Goal: Information Seeking & Learning: Compare options

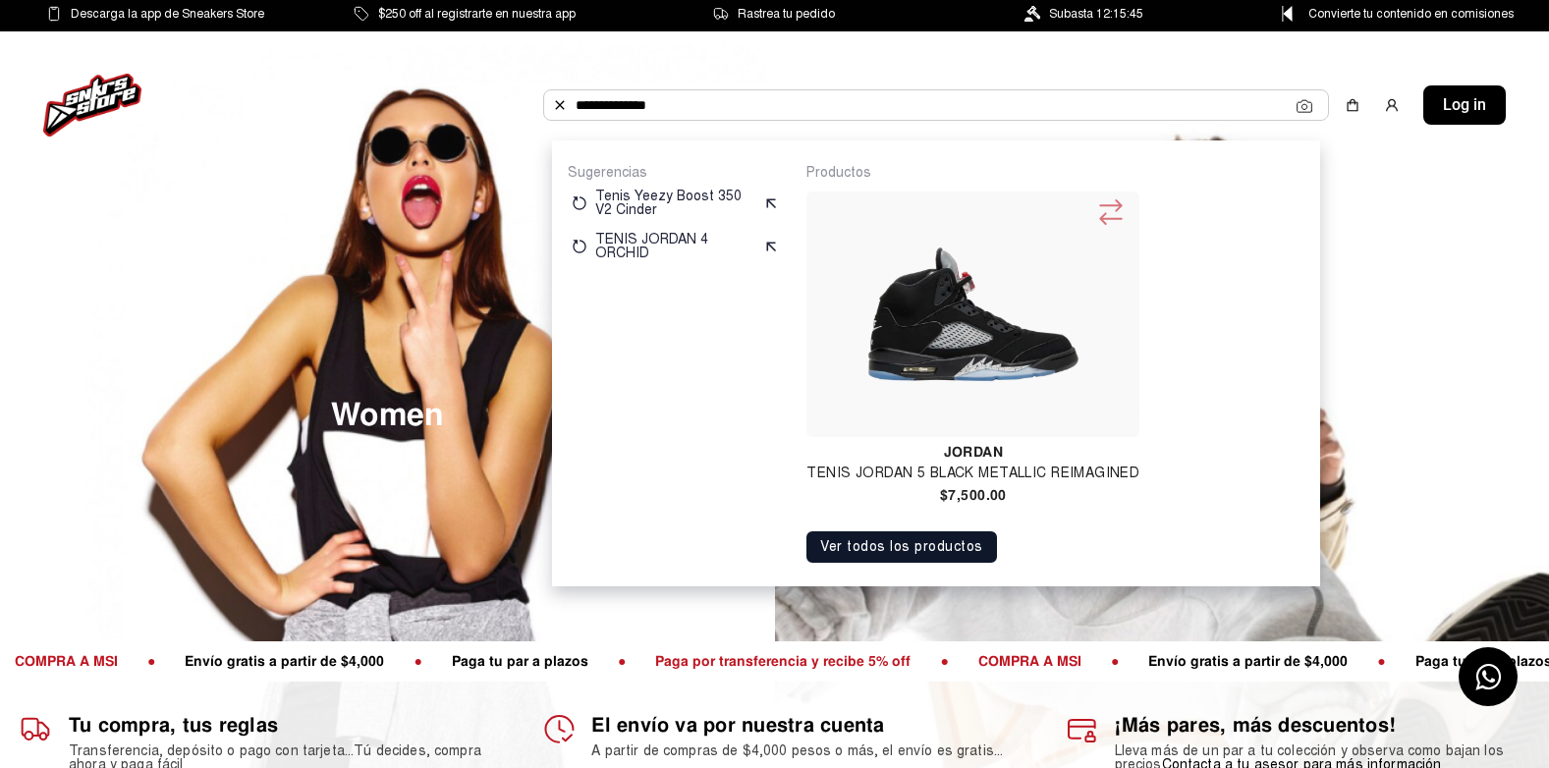
click at [1000, 121] on div "**********" at bounding box center [936, 104] width 786 height 31
click at [999, 116] on input "**********" at bounding box center [936, 104] width 721 height 29
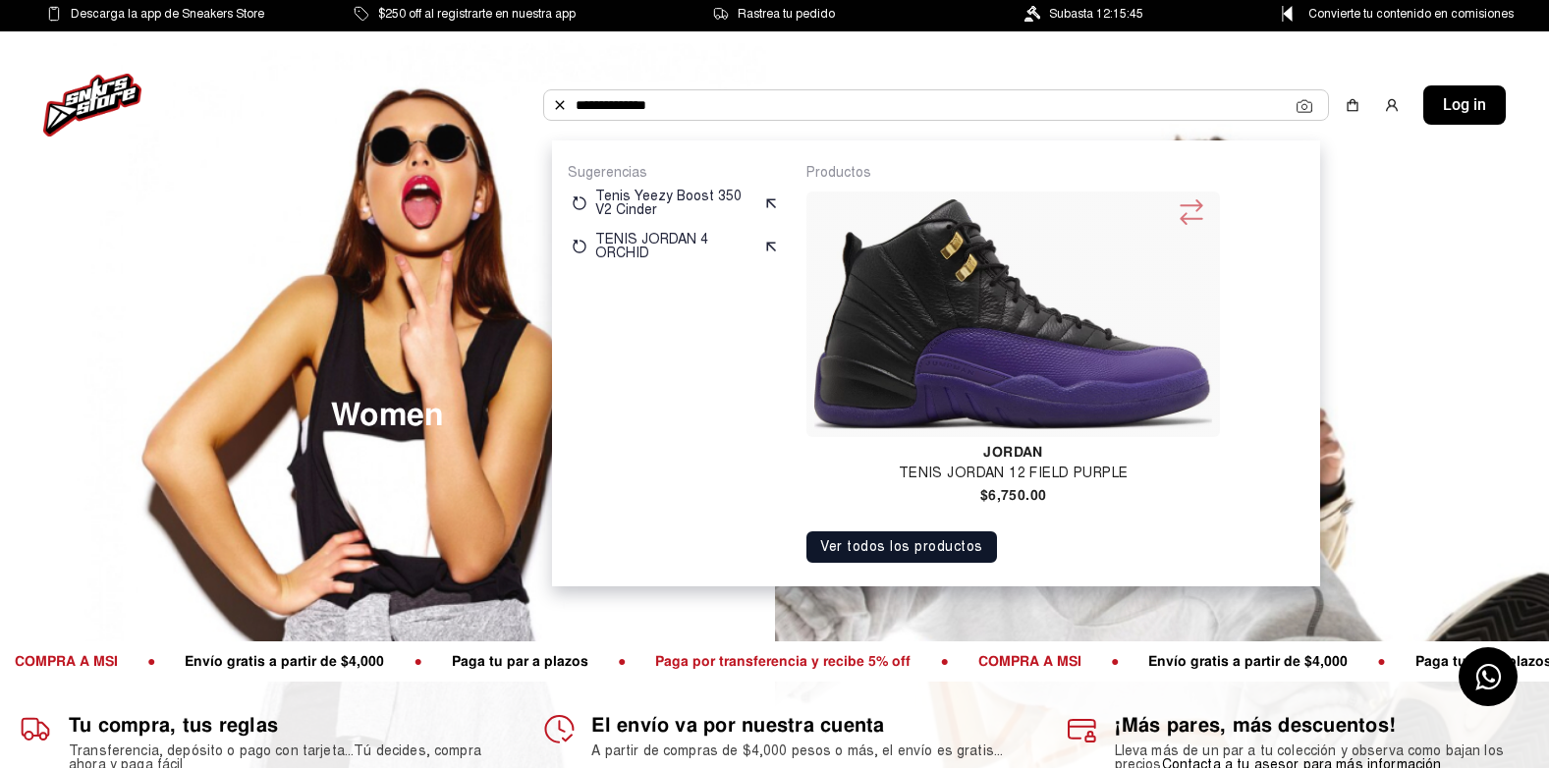
type input "**********"
click at [942, 261] on img at bounding box center [1012, 314] width 397 height 230
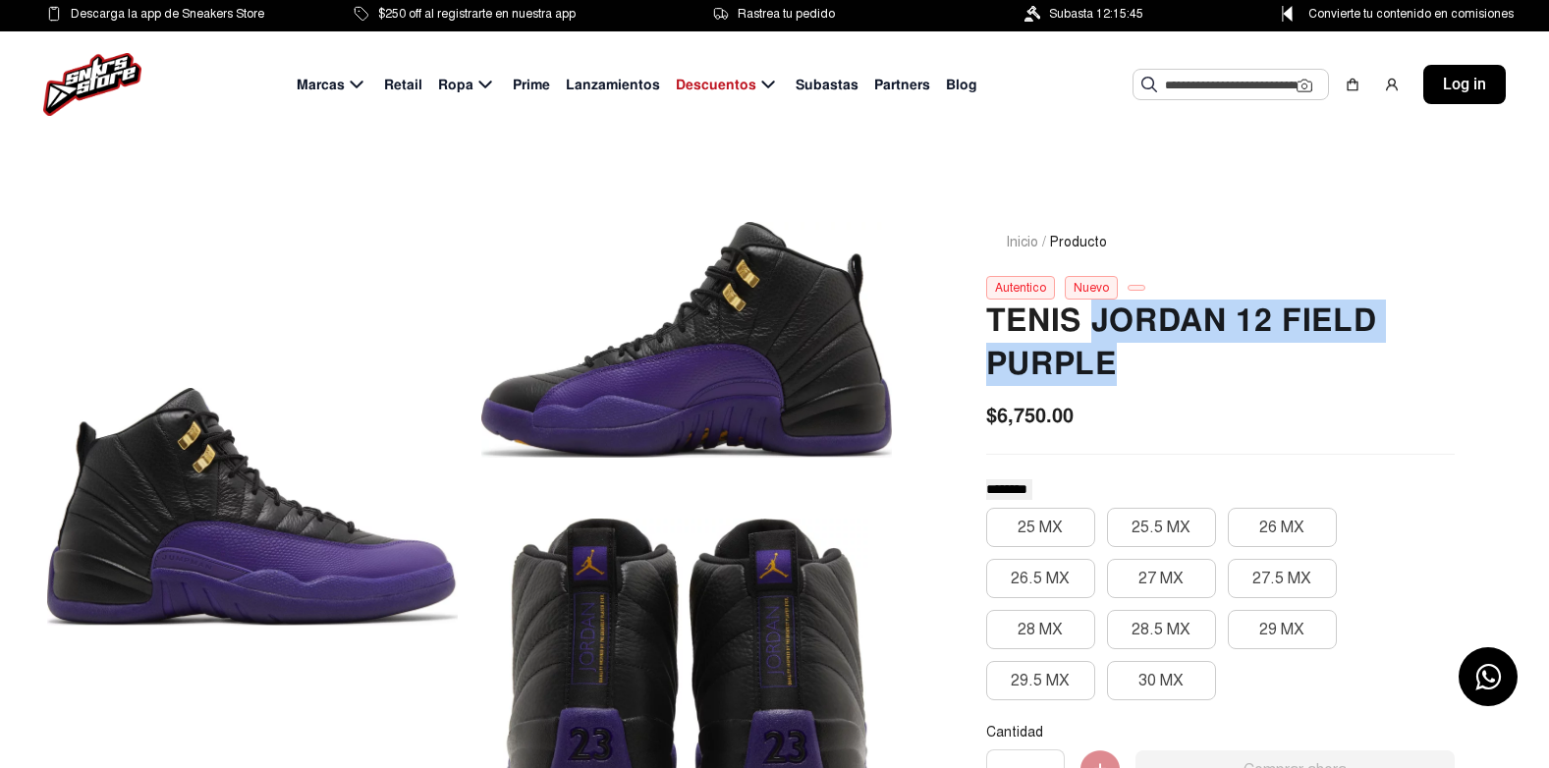
drag, startPoint x: 1154, startPoint y: 347, endPoint x: 1193, endPoint y: 378, distance: 49.6
click at [1193, 378] on h2 "Tenis Jordan 12 Field Purple" at bounding box center [1220, 343] width 469 height 86
click at [1170, 94] on input "text" at bounding box center [1231, 84] width 132 height 29
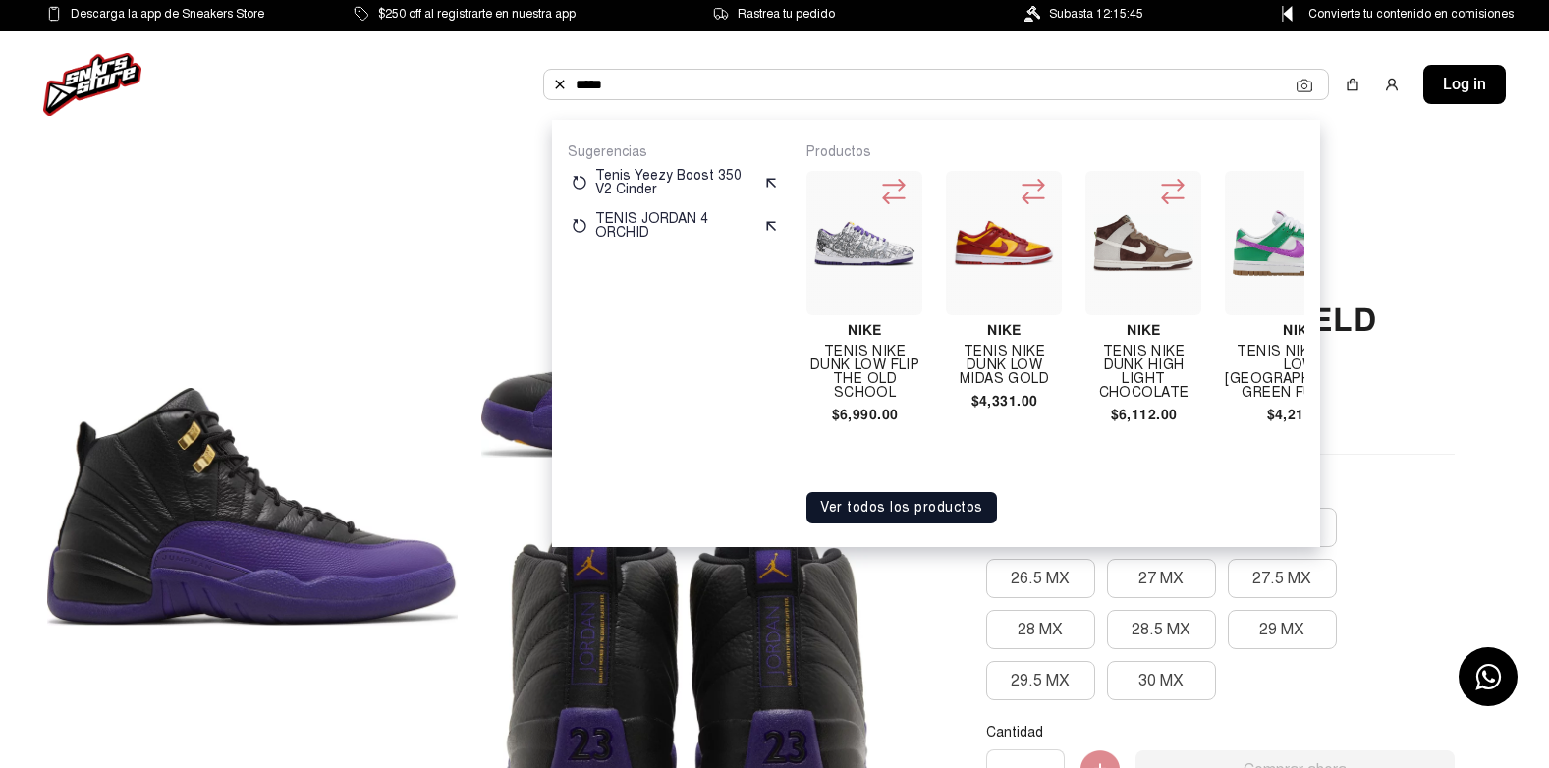
click at [1099, 96] on input "****" at bounding box center [936, 84] width 721 height 29
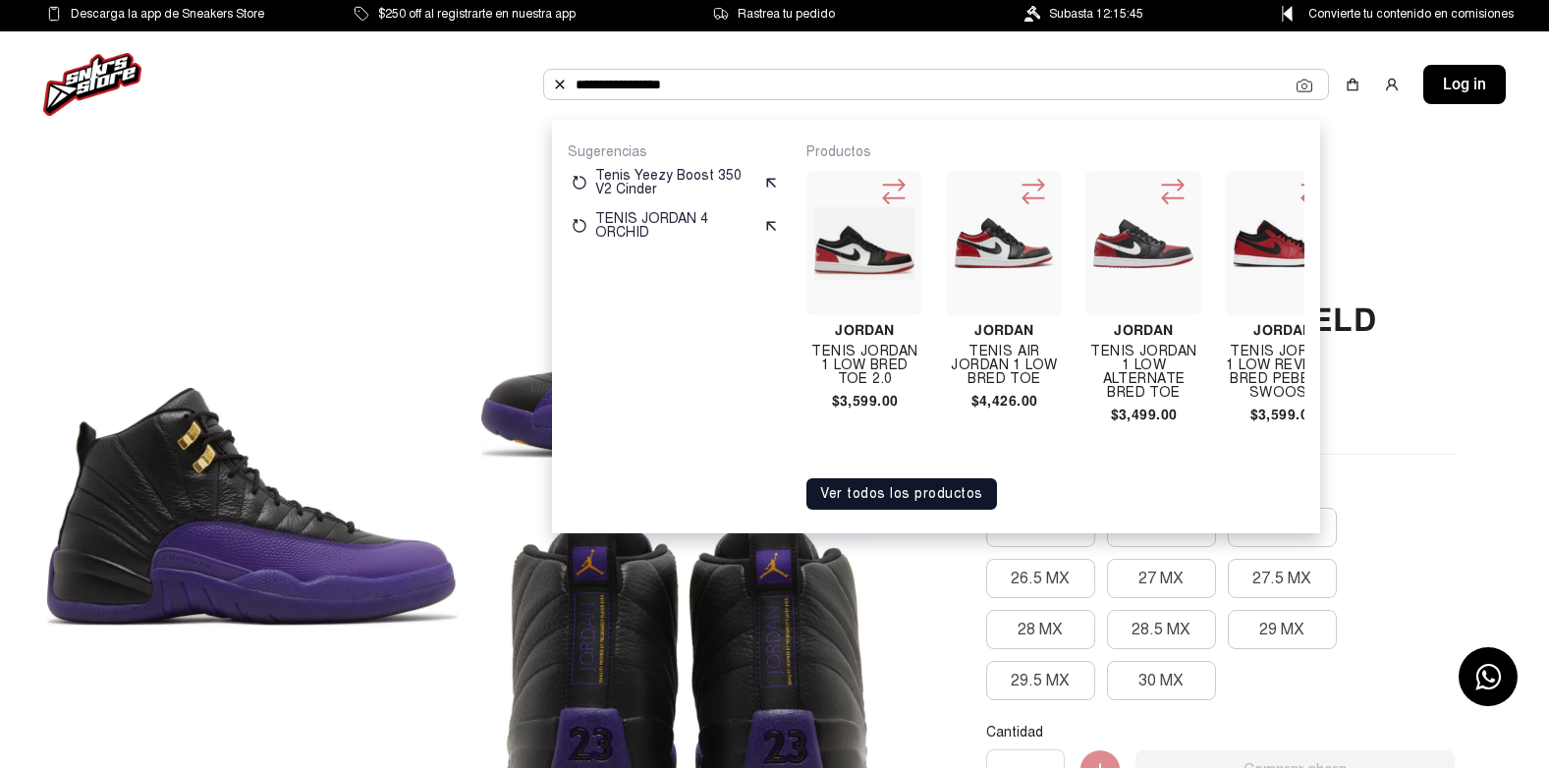
type input "**********"
drag, startPoint x: 924, startPoint y: 452, endPoint x: 946, endPoint y: 452, distance: 22.6
click at [946, 452] on div "Jordan TENIS JORDAN 1 LOW BRED TOE 2.0 $3,599.00 Jordan Tenis Air Jordan 1 Low …" at bounding box center [1056, 314] width 498 height 306
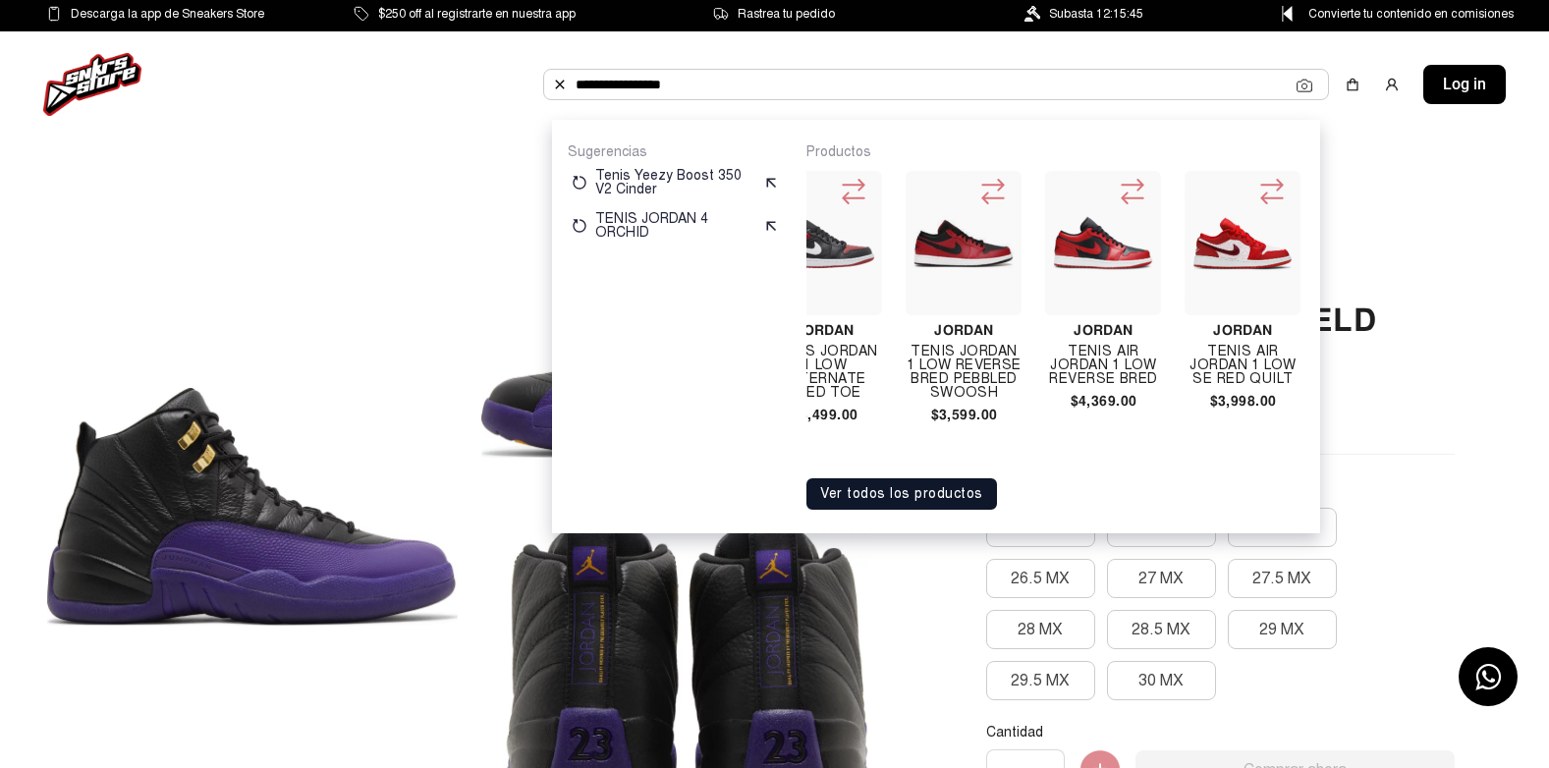
scroll to position [0, 323]
drag, startPoint x: 997, startPoint y: 448, endPoint x: 1016, endPoint y: 448, distance: 18.7
click at [1015, 447] on div "Jordan TENIS JORDAN 1 LOW BRED TOE 2.0 $3,599.00 Jordan Tenis Air Jordan 1 Low …" at bounding box center [1056, 314] width 498 height 306
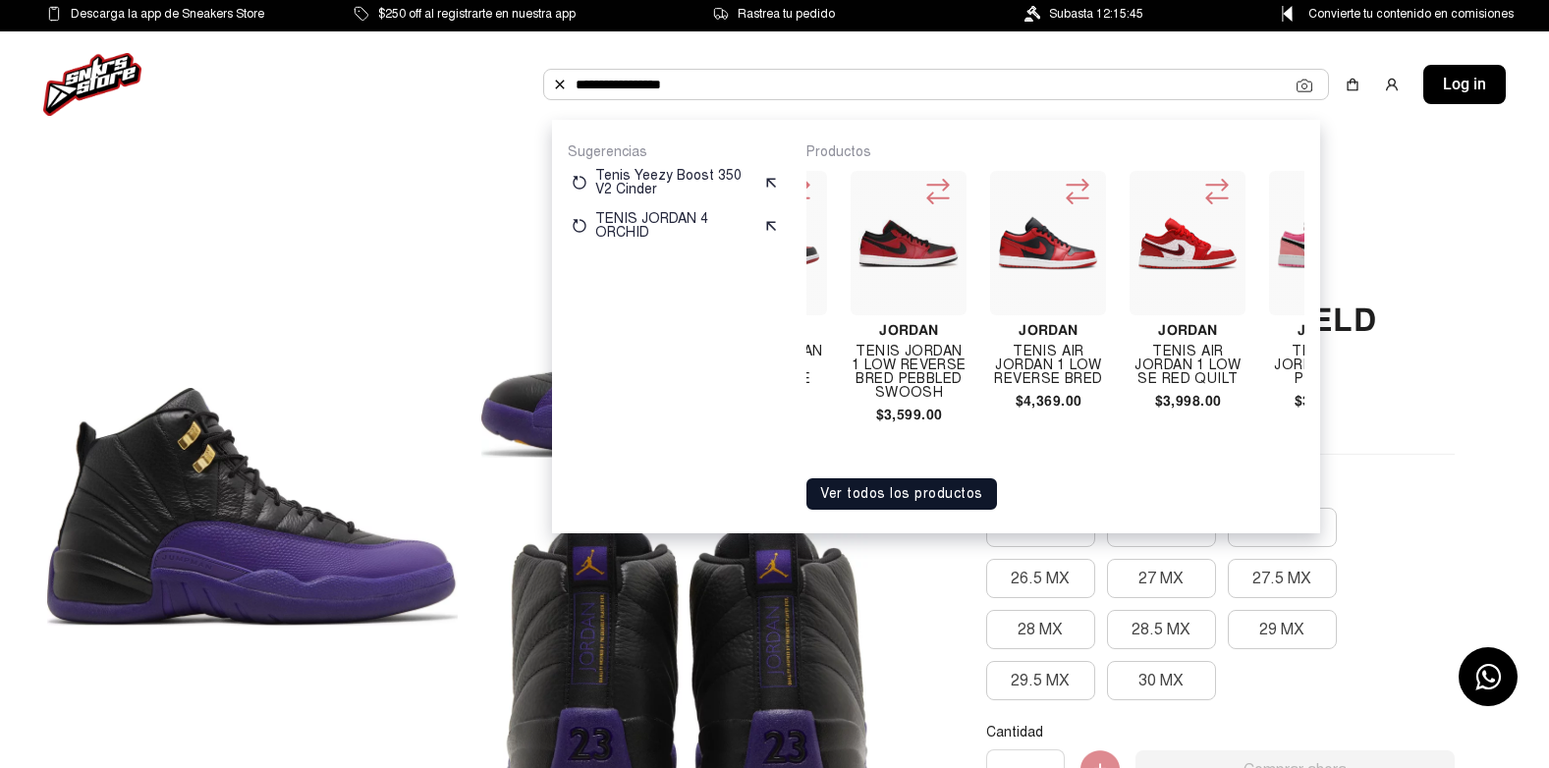
scroll to position [0, 378]
click at [899, 345] on h4 "TENIS JORDAN 1 LOW REVERSE BRED PEBBLED SWOOSH" at bounding box center [905, 372] width 116 height 55
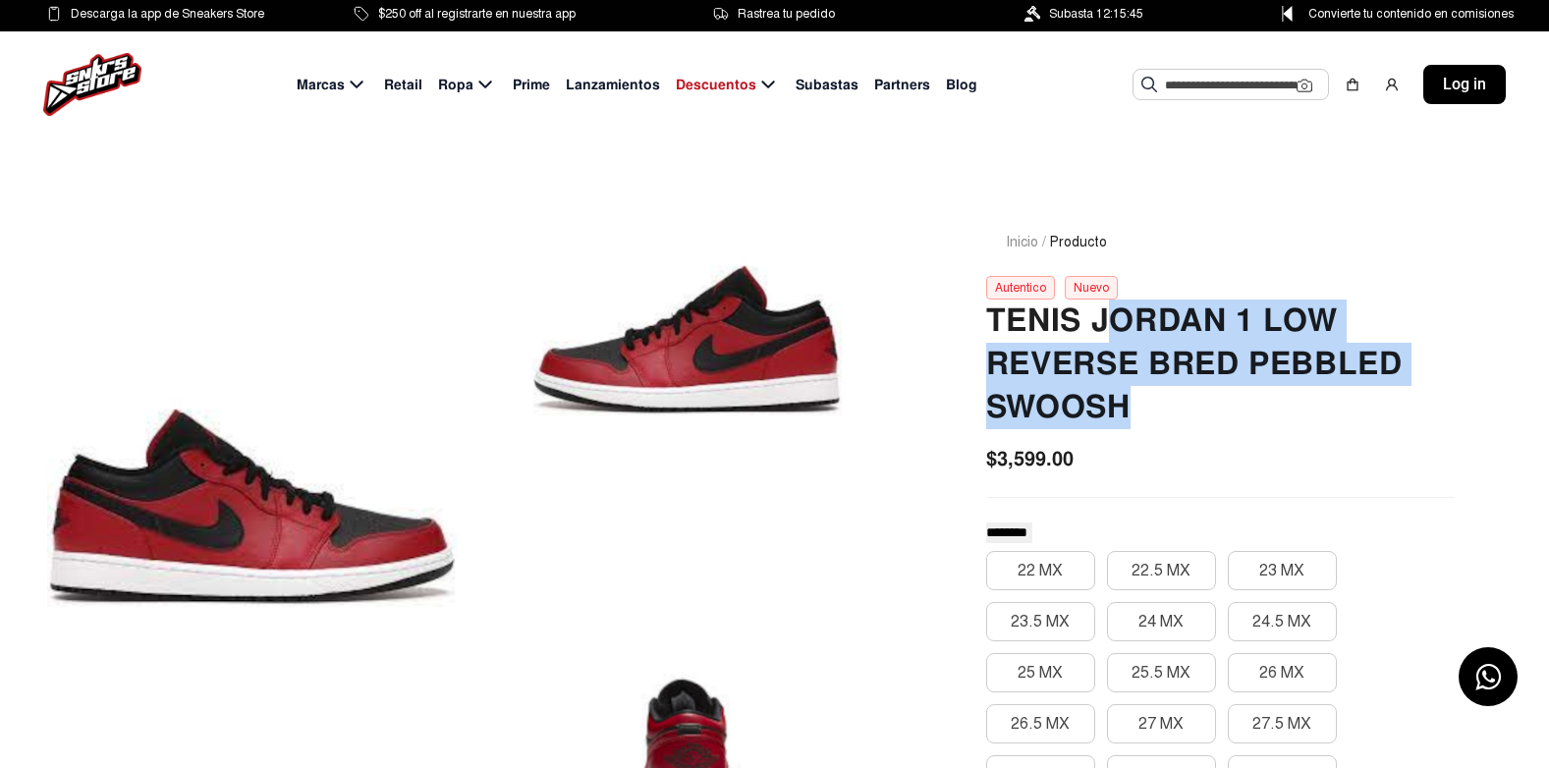
drag, startPoint x: 1100, startPoint y: 317, endPoint x: 1162, endPoint y: 407, distance: 108.7
click at [1162, 407] on h2 "TENIS JORDAN 1 LOW REVERSE BRED PEBBLED SWOOSH" at bounding box center [1220, 365] width 469 height 130
drag, startPoint x: 1162, startPoint y: 407, endPoint x: 1114, endPoint y: 332, distance: 88.8
click at [1114, 332] on h2 "TENIS JORDAN 1 LOW REVERSE BRED PEBBLED SWOOSH" at bounding box center [1220, 365] width 469 height 130
click at [1101, 317] on h2 "TENIS JORDAN 1 LOW REVERSE BRED PEBBLED SWOOSH" at bounding box center [1220, 365] width 469 height 130
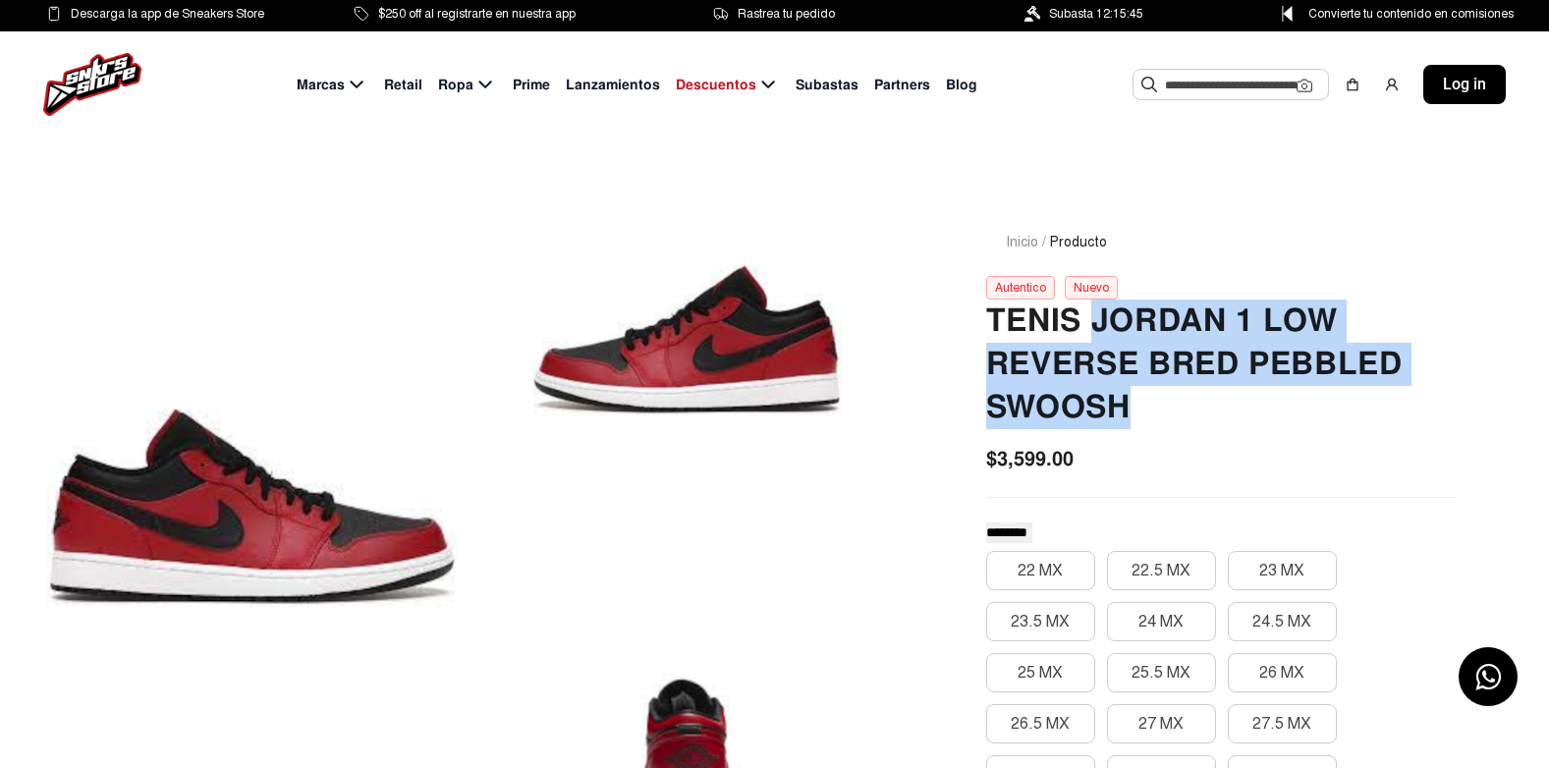
drag, startPoint x: 1096, startPoint y: 317, endPoint x: 1171, endPoint y: 396, distance: 108.4
click at [1171, 396] on h2 "TENIS JORDAN 1 LOW REVERSE BRED PEBBLED SWOOSH" at bounding box center [1220, 365] width 469 height 130
copy h2 "JORDAN 1 LOW REVERSE BRED PEBBLED SWOOSH"
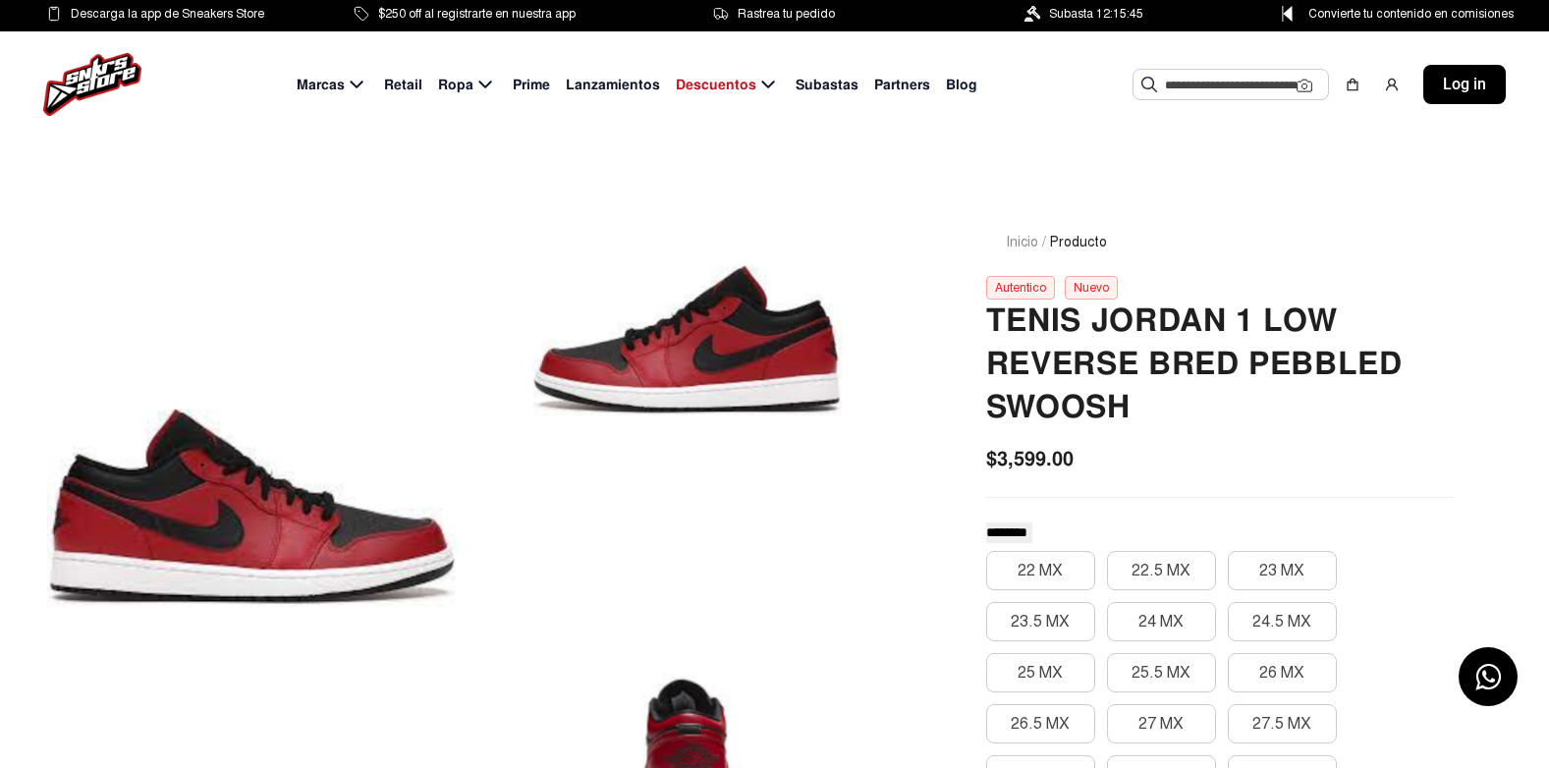
click at [1201, 87] on input "text" at bounding box center [1231, 84] width 132 height 29
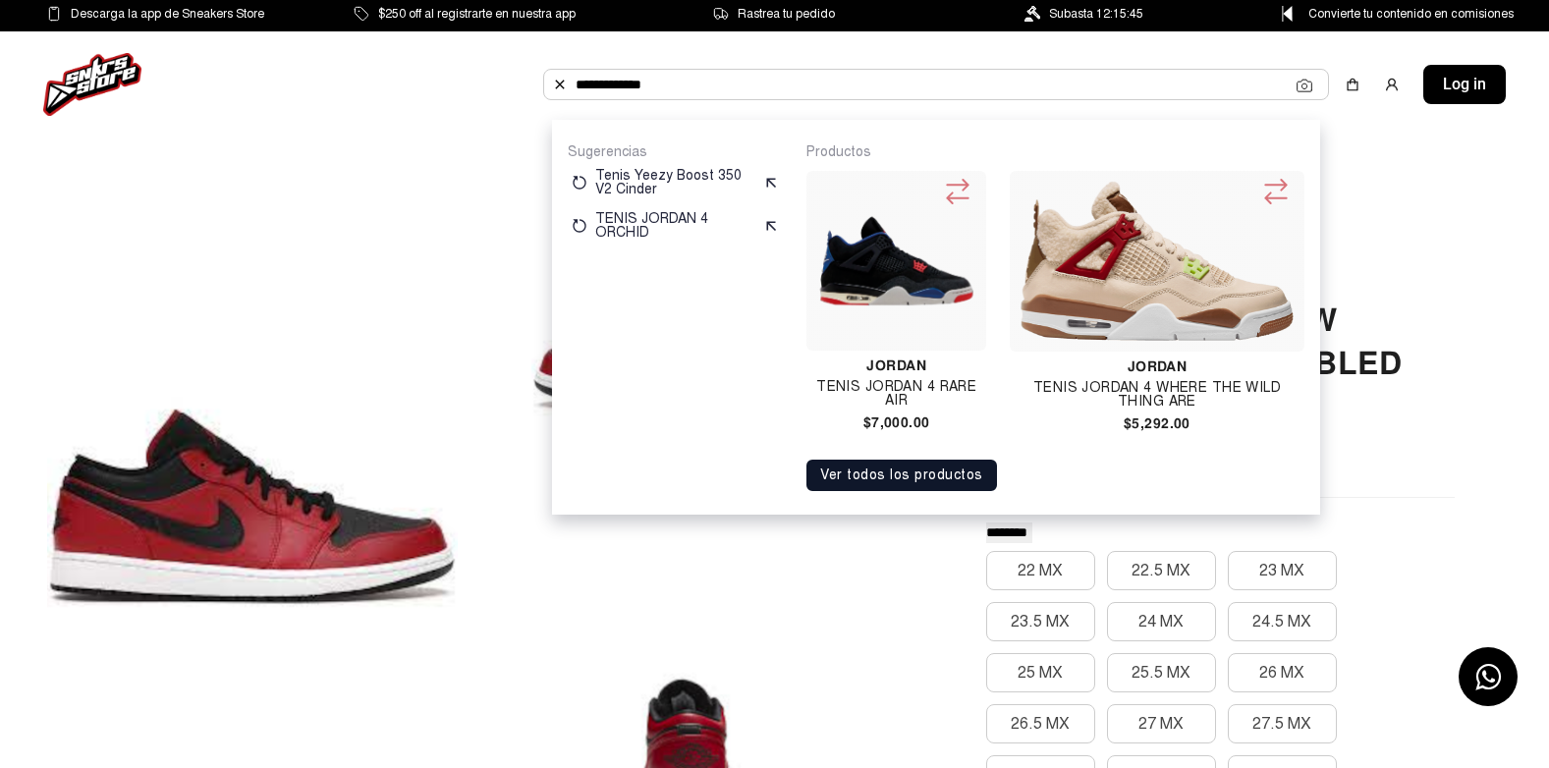
type input "**********"
click at [871, 315] on img at bounding box center [895, 260] width 163 height 163
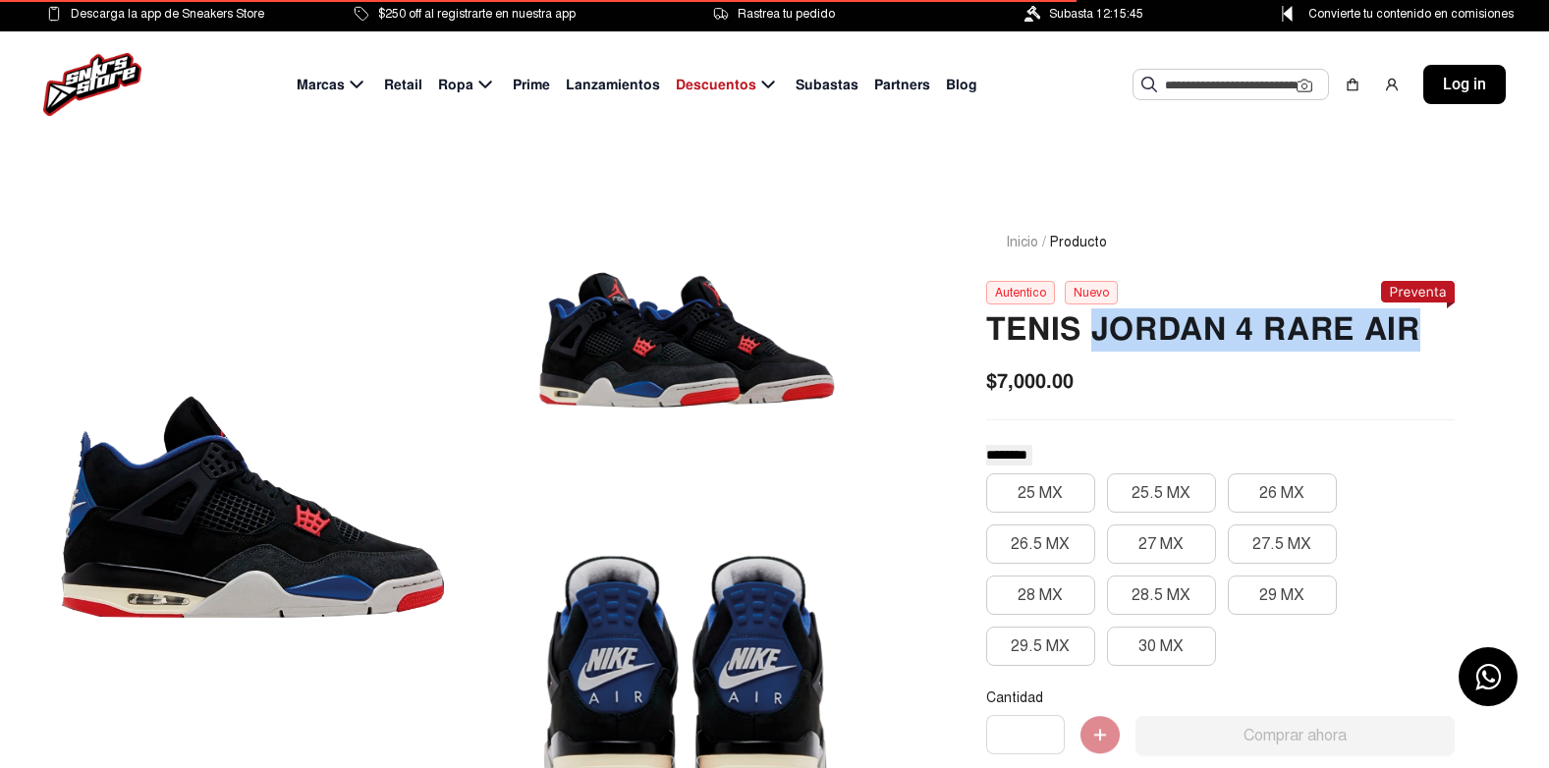
drag, startPoint x: 1093, startPoint y: 324, endPoint x: 1423, endPoint y: 338, distance: 329.4
click at [1423, 338] on h2 "TENIS JORDAN 4 RARE AIR" at bounding box center [1220, 329] width 469 height 43
copy h2 "JORDAN 4 RARE AIR"
click at [1208, 86] on input "text" at bounding box center [1231, 84] width 132 height 29
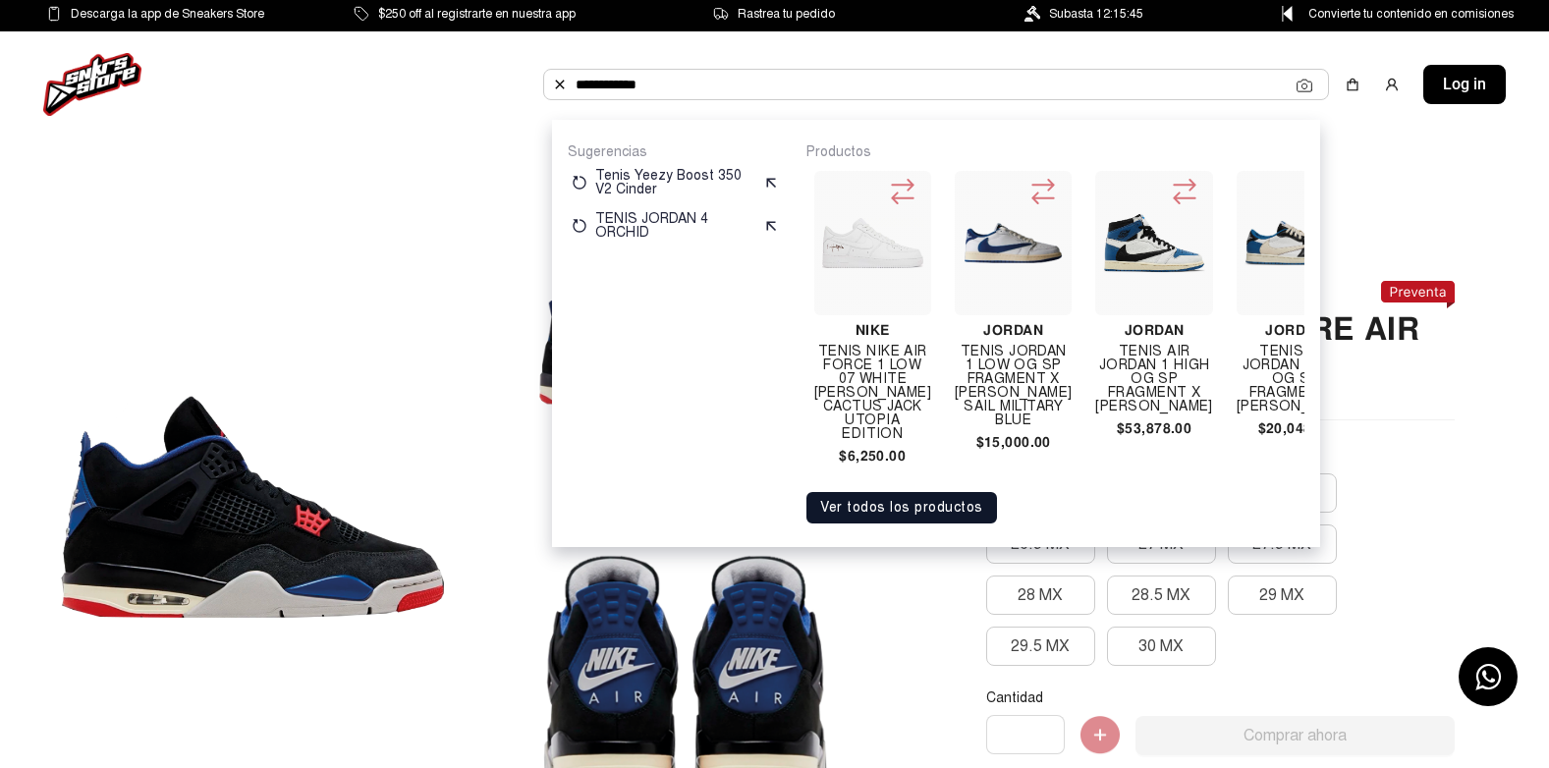
scroll to position [0, 3385]
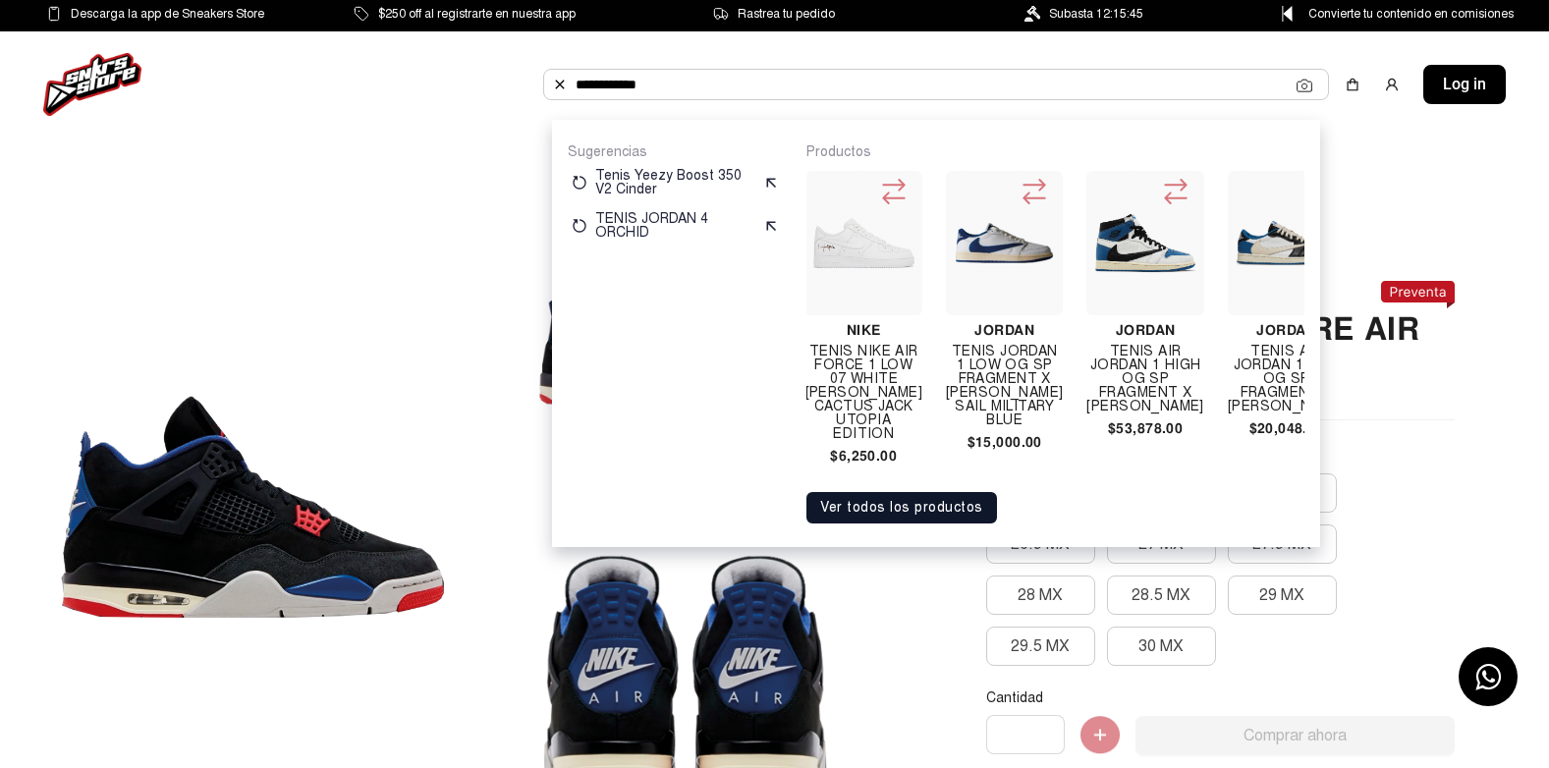
click at [1072, 79] on input "**********" at bounding box center [936, 84] width 721 height 29
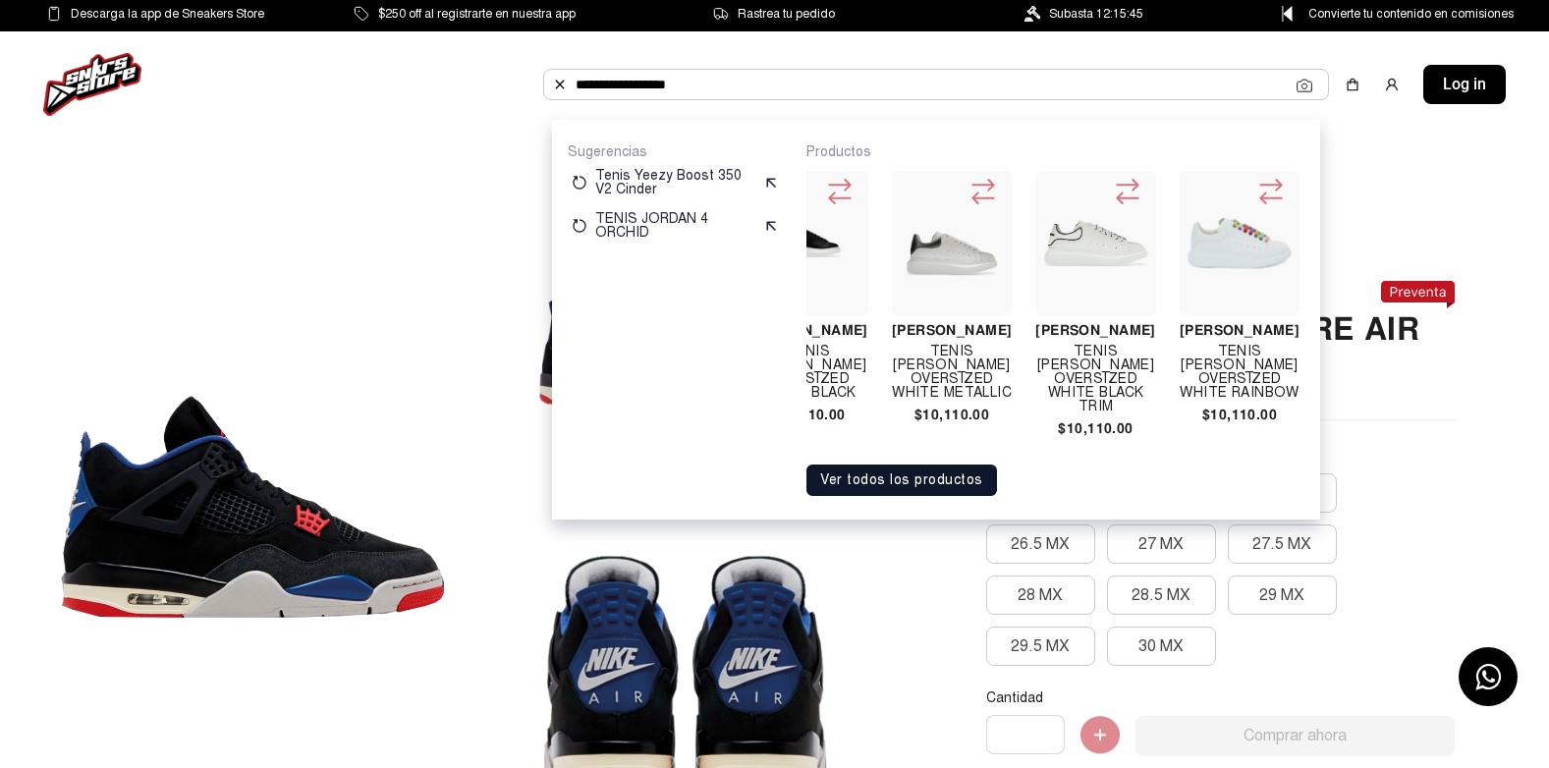
scroll to position [0, 350]
type input "**********"
click at [1054, 406] on h4 "TENIS ALEXANDER MCQUEEN OVERSIZED WHITE BLACK TRIM" at bounding box center [1093, 379] width 120 height 69
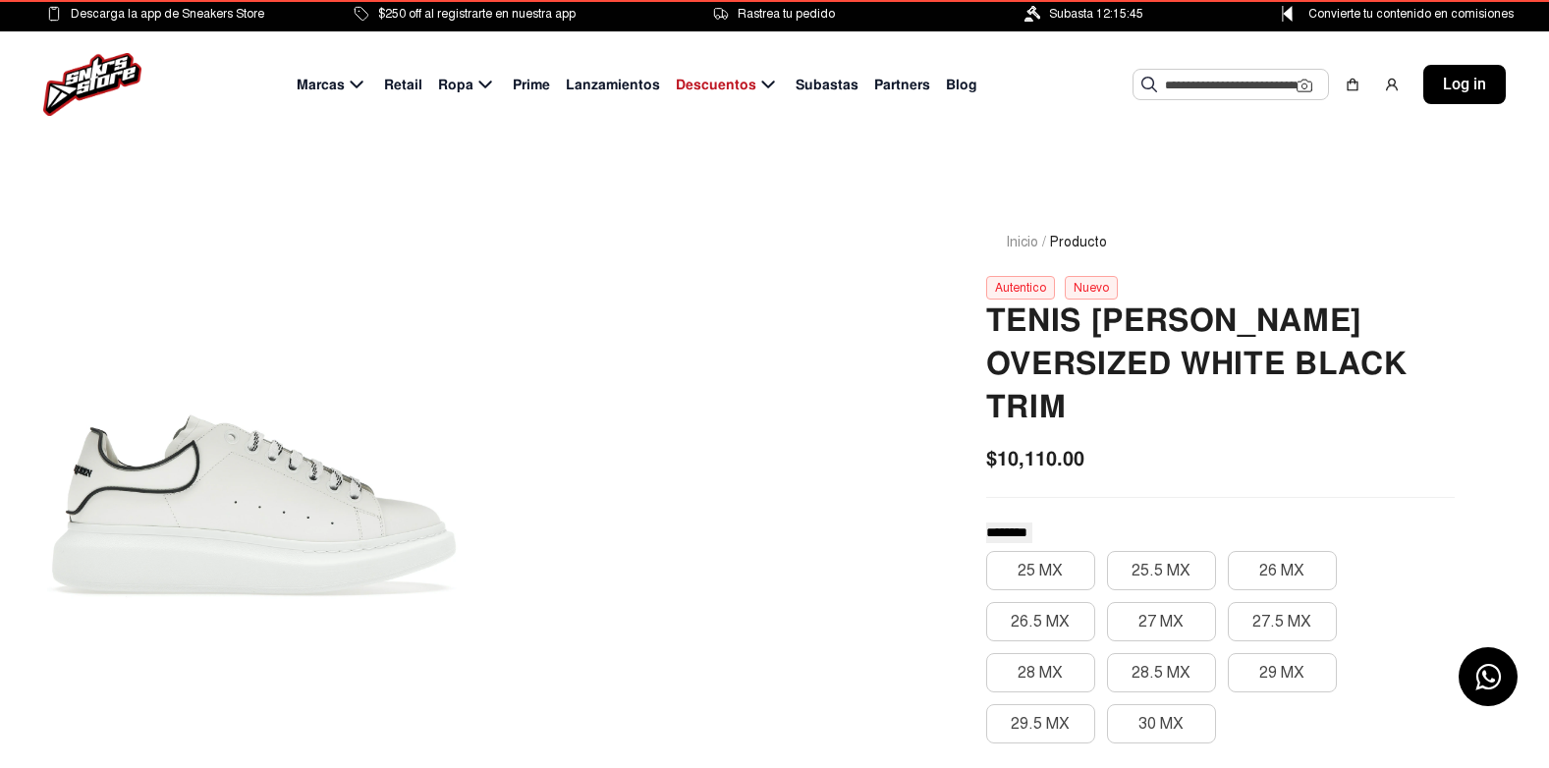
drag, startPoint x: 1088, startPoint y: 321, endPoint x: 1315, endPoint y: 424, distance: 249.3
click at [1315, 424] on h2 "TENIS ALEXANDER MCQUEEN OVERSIZED WHITE BLACK TRIM" at bounding box center [1220, 365] width 469 height 130
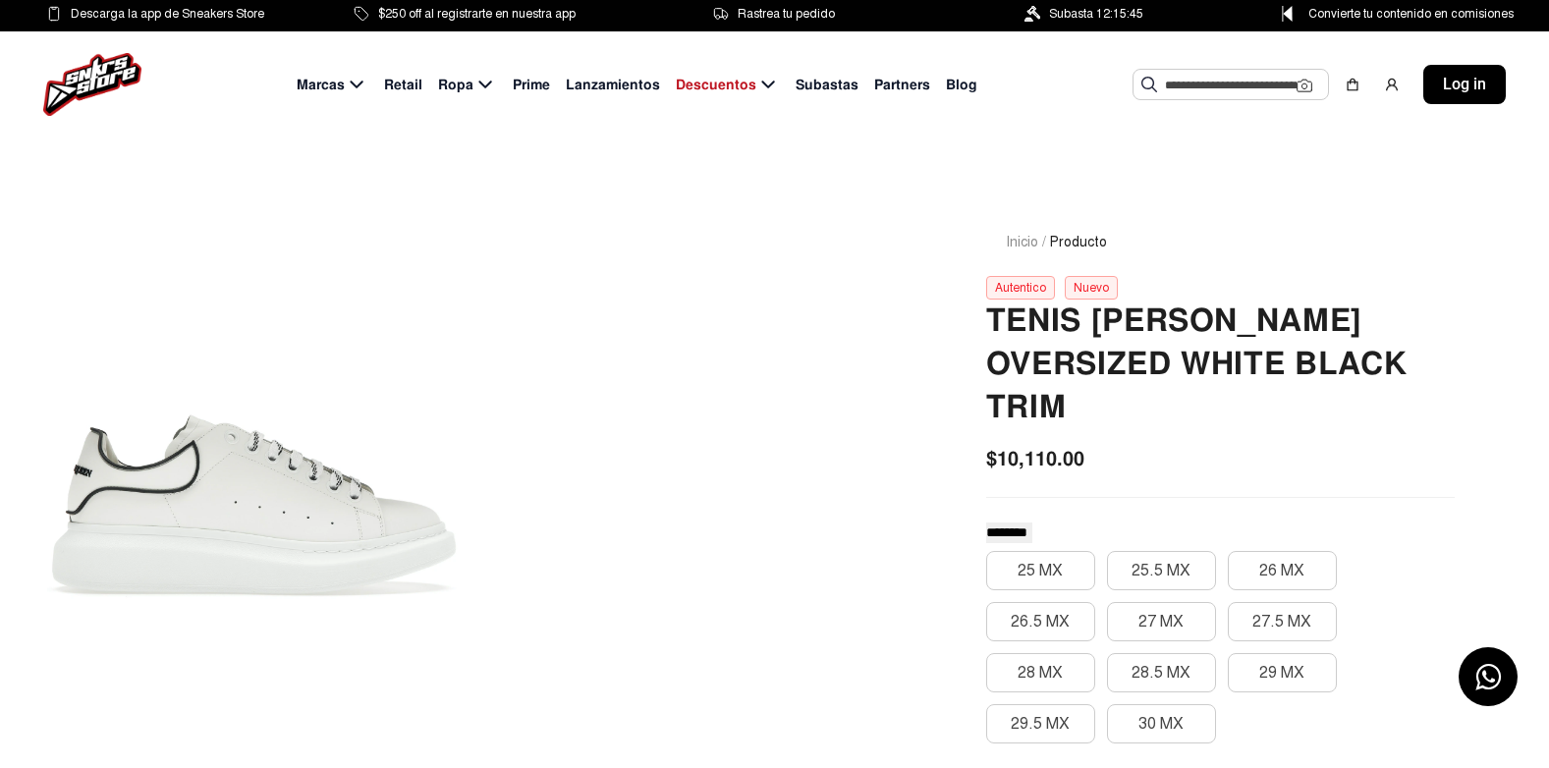
copy h2 "ALEXANDER MCQUEEN OVERSIZED WHITE BLACK TRIM"
click at [1205, 80] on input "text" at bounding box center [1231, 84] width 132 height 29
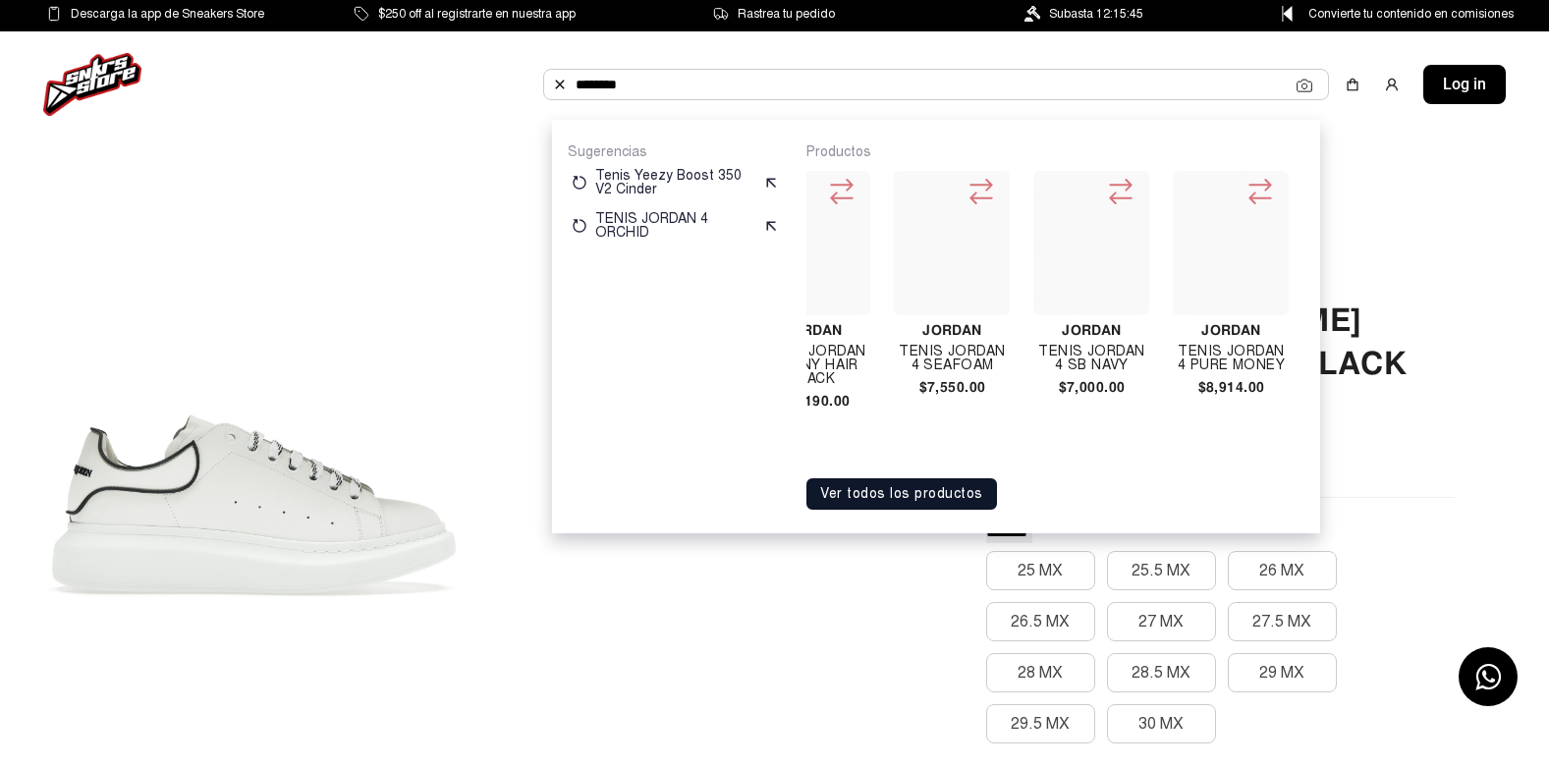
scroll to position [0, 1080]
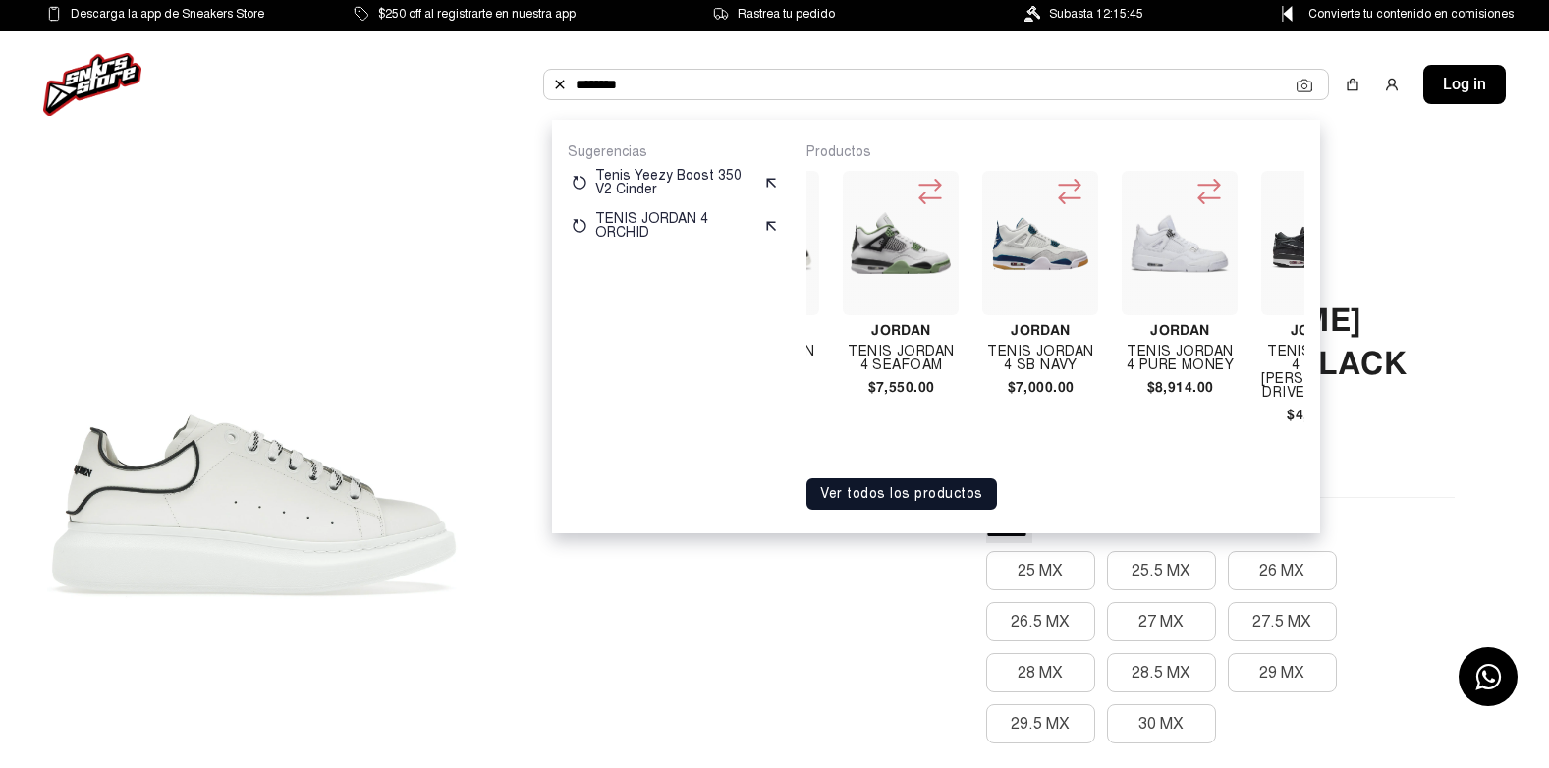
type input "********"
click at [1051, 269] on img at bounding box center [1040, 244] width 100 height 100
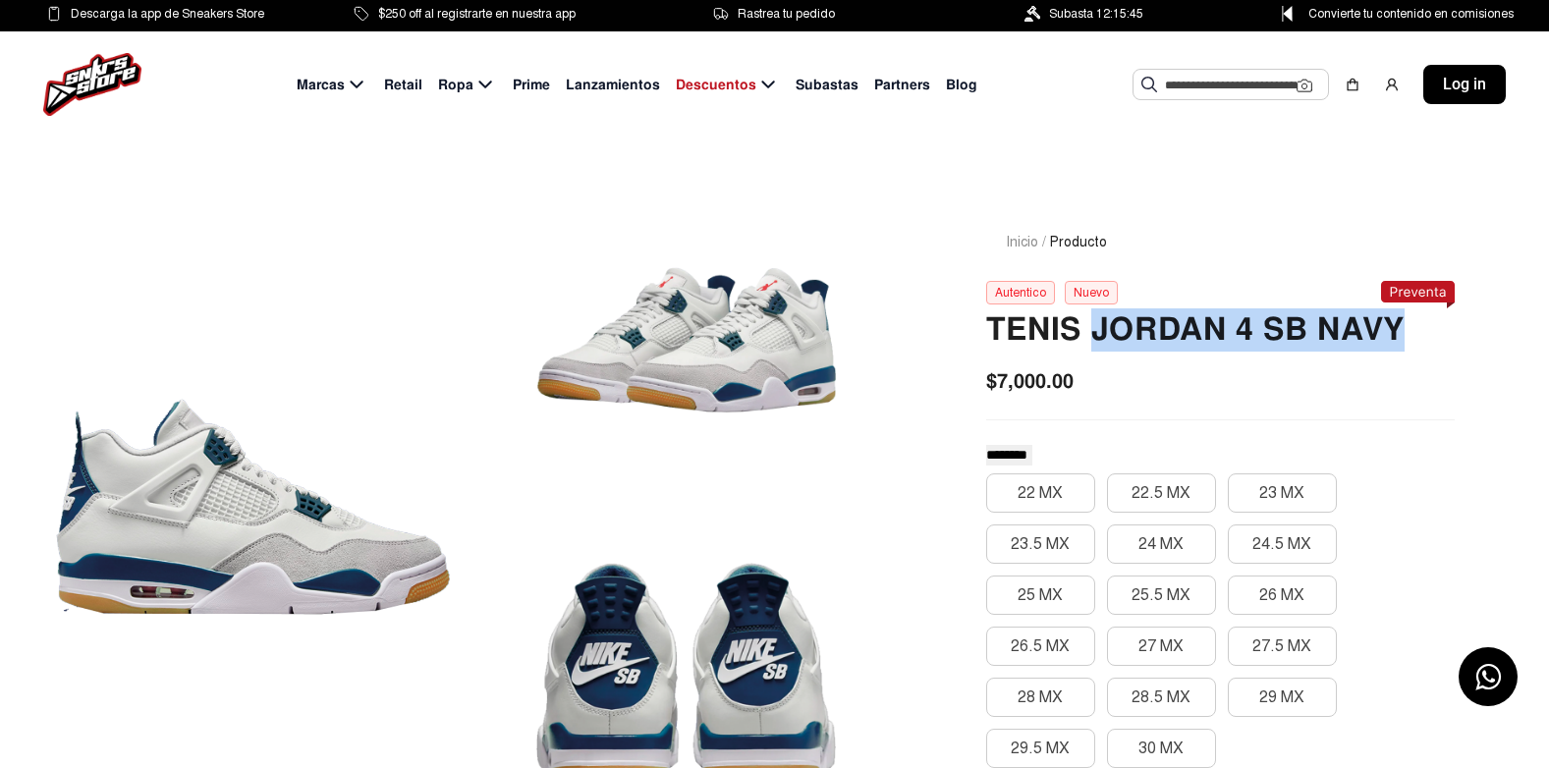
drag, startPoint x: 1098, startPoint y: 326, endPoint x: 1419, endPoint y: 346, distance: 320.9
click at [1419, 346] on h2 "TENIS JORDAN 4 SB NAVY" at bounding box center [1220, 329] width 469 height 43
copy h2 "JORDAN 4 SB NAVY"
click at [1211, 75] on input "text" at bounding box center [1231, 84] width 132 height 29
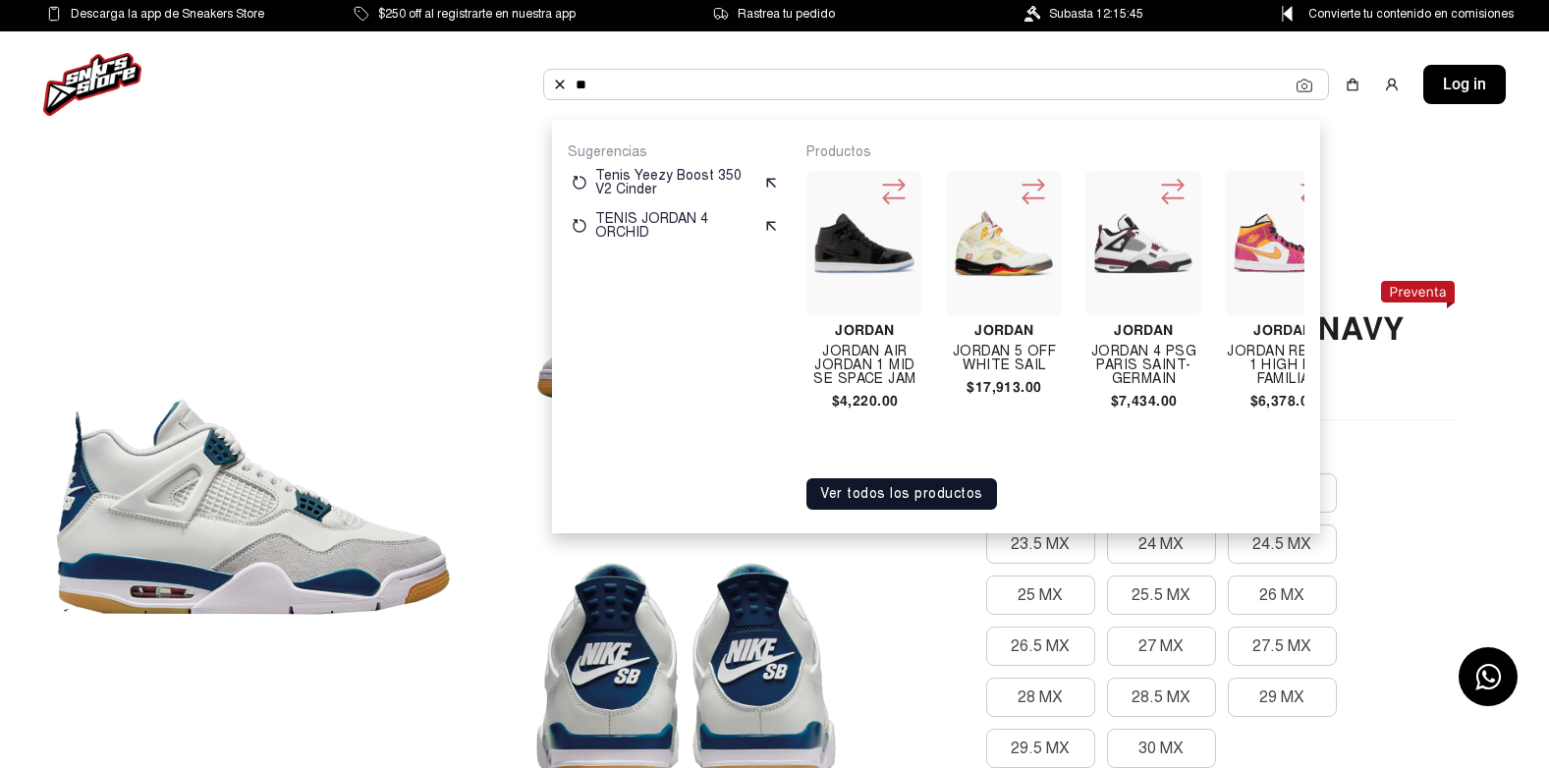
type input "*"
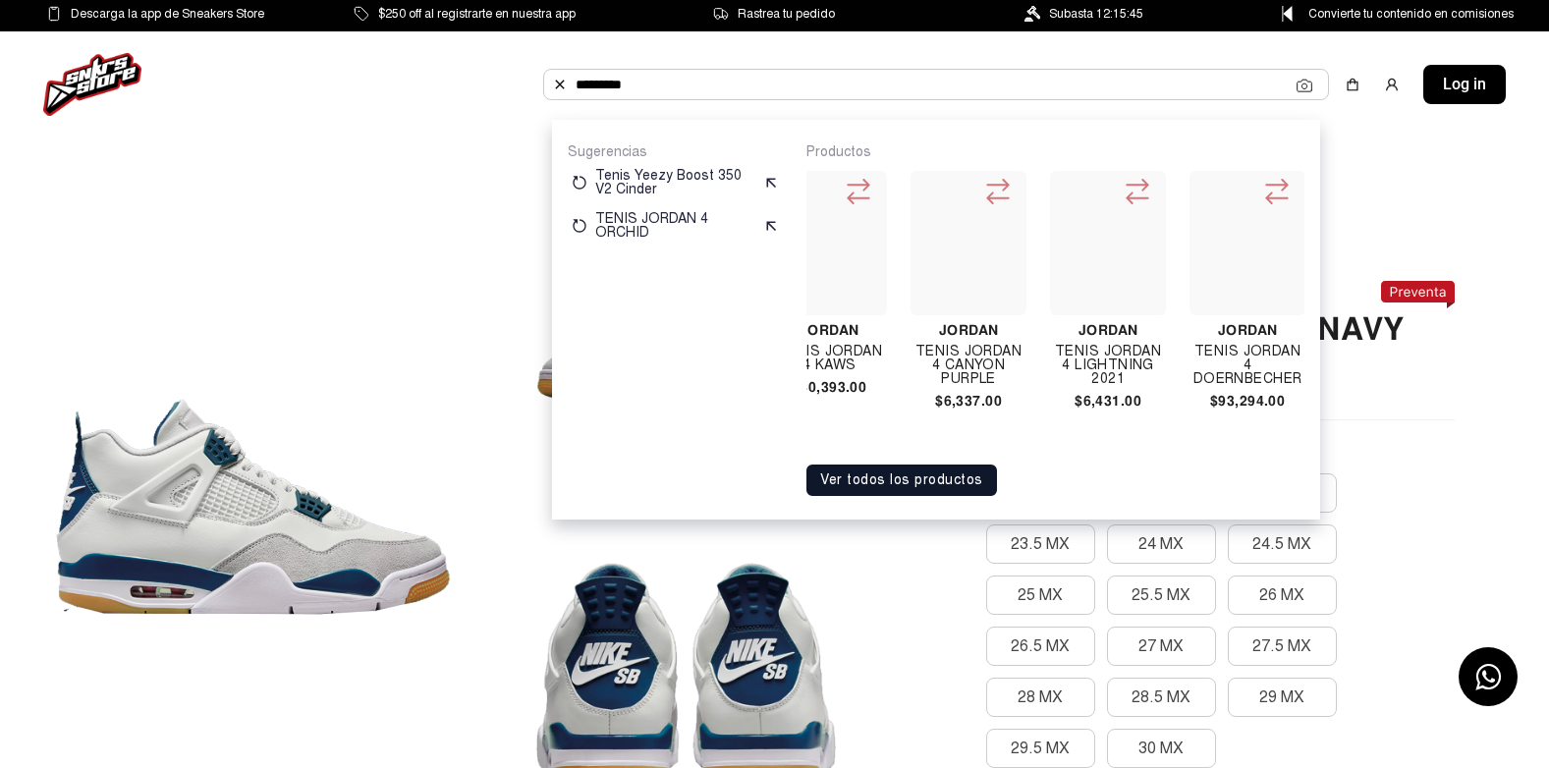
scroll to position [0, 11658]
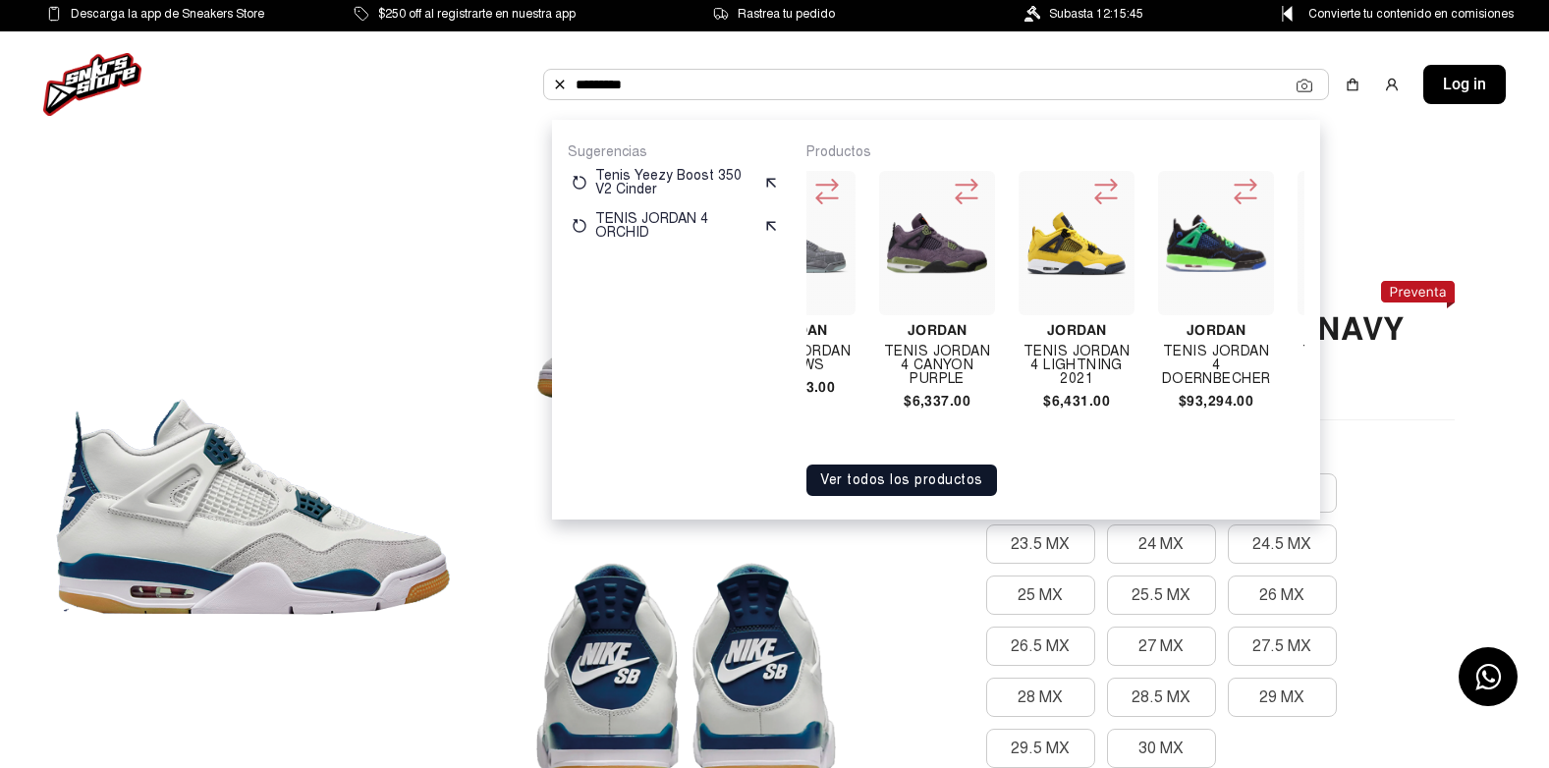
type input "********"
click at [1070, 317] on div "Jordan Tenis Jordan 4 Lightning 2021 $6,431.00" at bounding box center [1077, 293] width 116 height 245
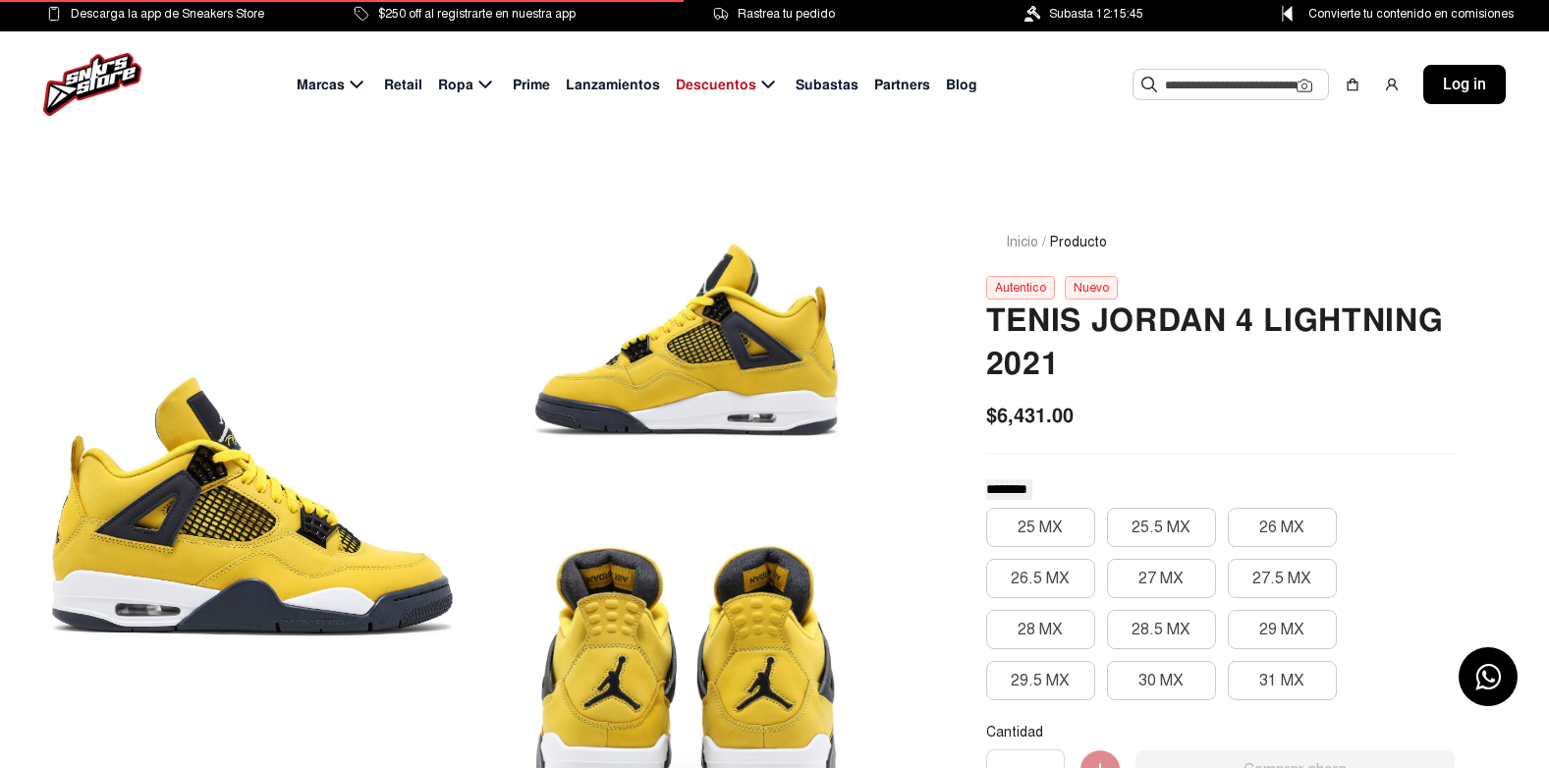
drag, startPoint x: 0, startPoint y: 0, endPoint x: 1101, endPoint y: 321, distance: 1147.2
click at [1101, 321] on h2 "Tenis Jordan 4 Lightning 2021" at bounding box center [1220, 343] width 469 height 86
click at [1096, 324] on h2 "Tenis Jordan 4 Lightning 2021" at bounding box center [1220, 343] width 469 height 86
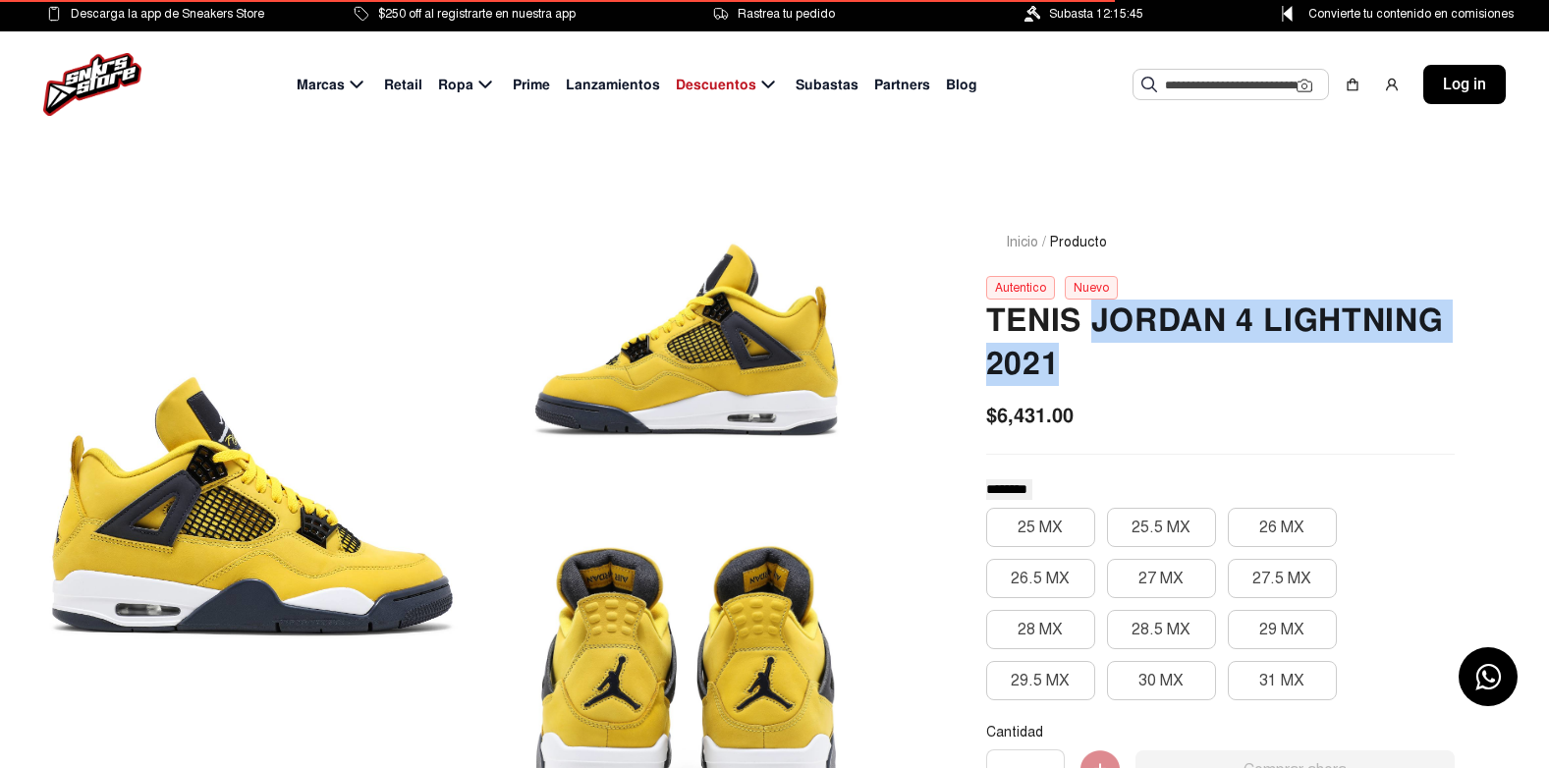
drag, startPoint x: 1093, startPoint y: 324, endPoint x: 1209, endPoint y: 379, distance: 128.3
click at [1209, 379] on h2 "Tenis Jordan 4 Lightning 2021" at bounding box center [1220, 343] width 469 height 86
copy h2 "Jordan 4 Lightning 2021"
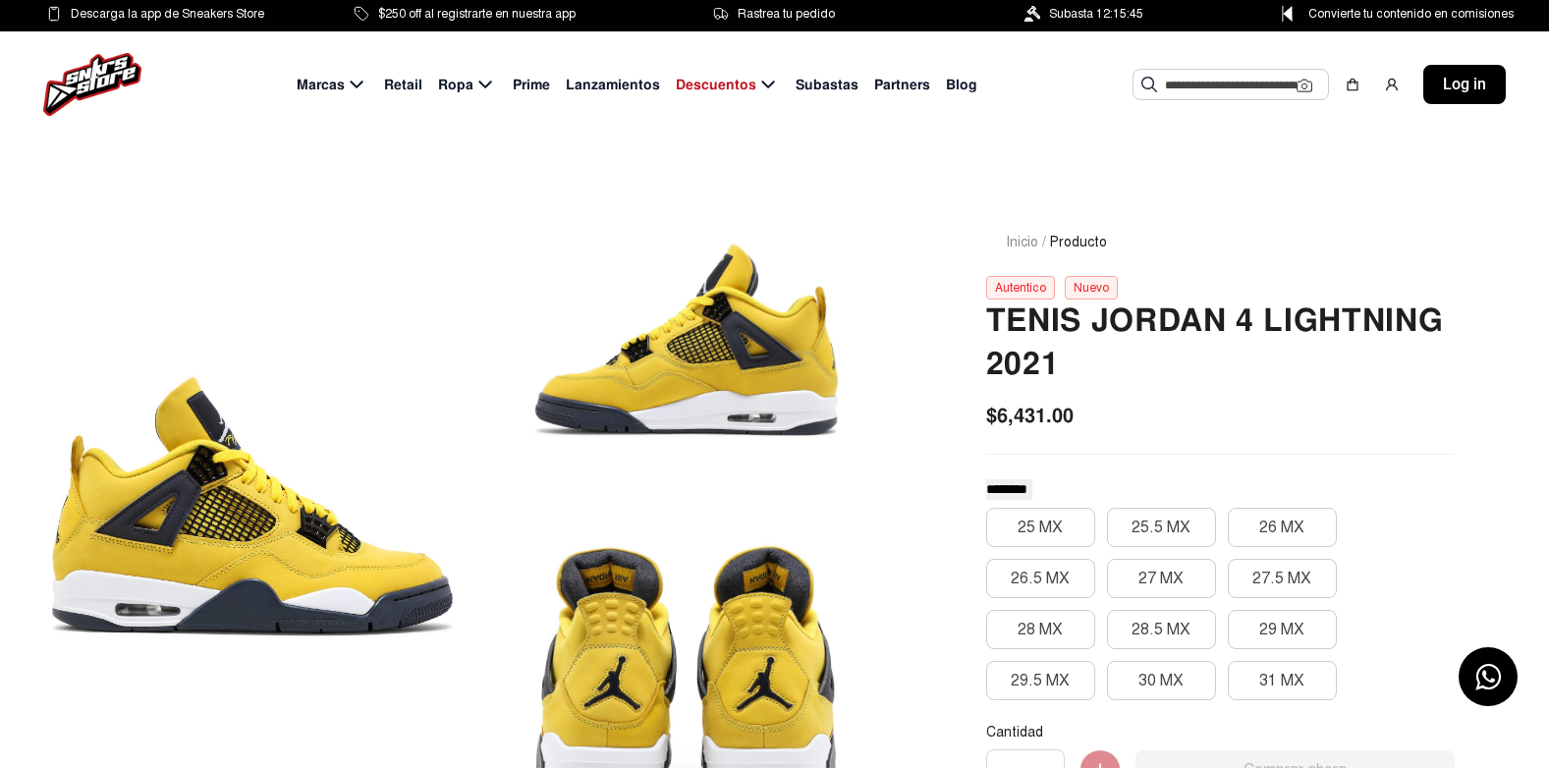
click at [1187, 81] on input "text" at bounding box center [1231, 84] width 132 height 29
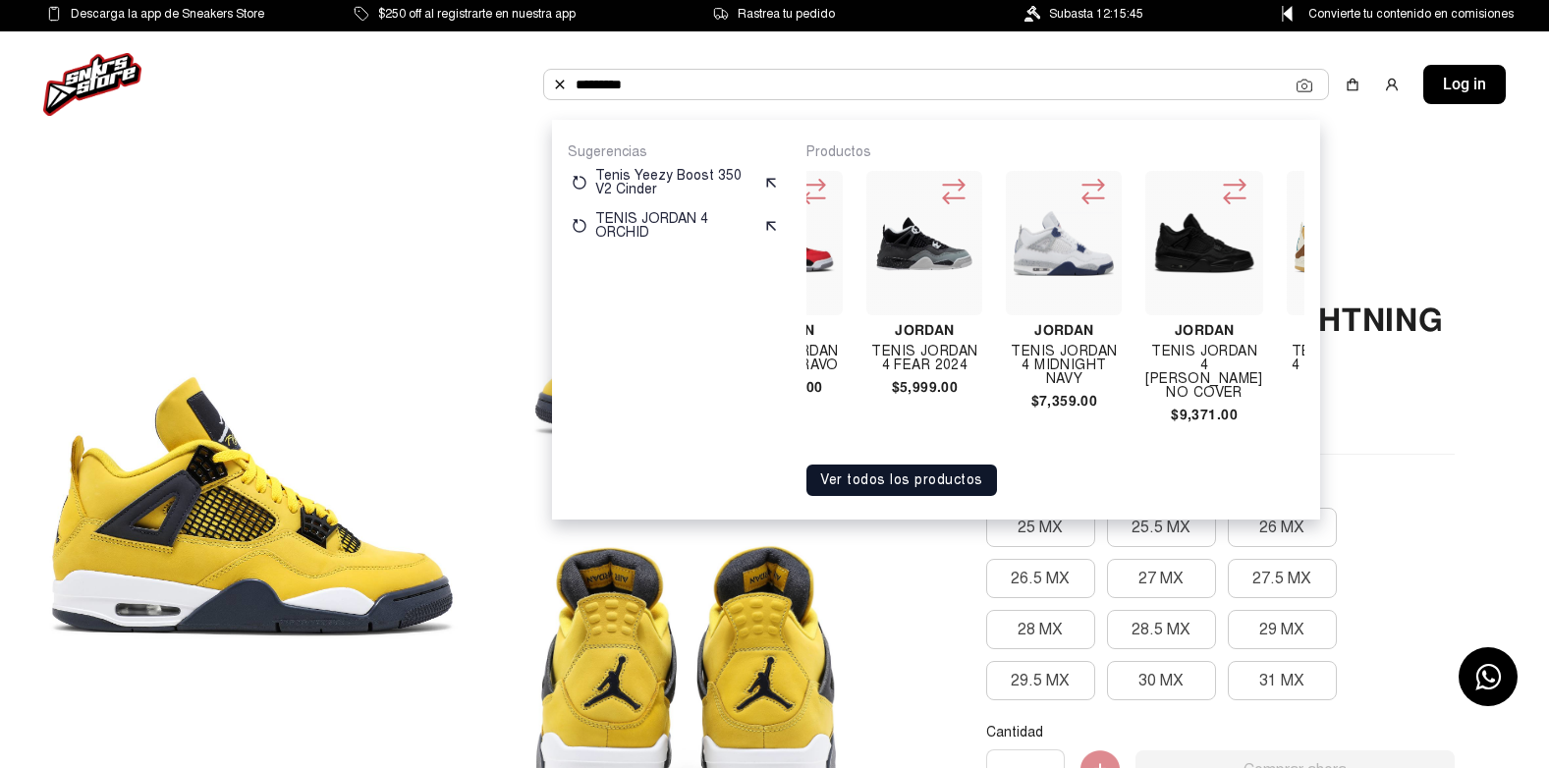
scroll to position [0, 2610]
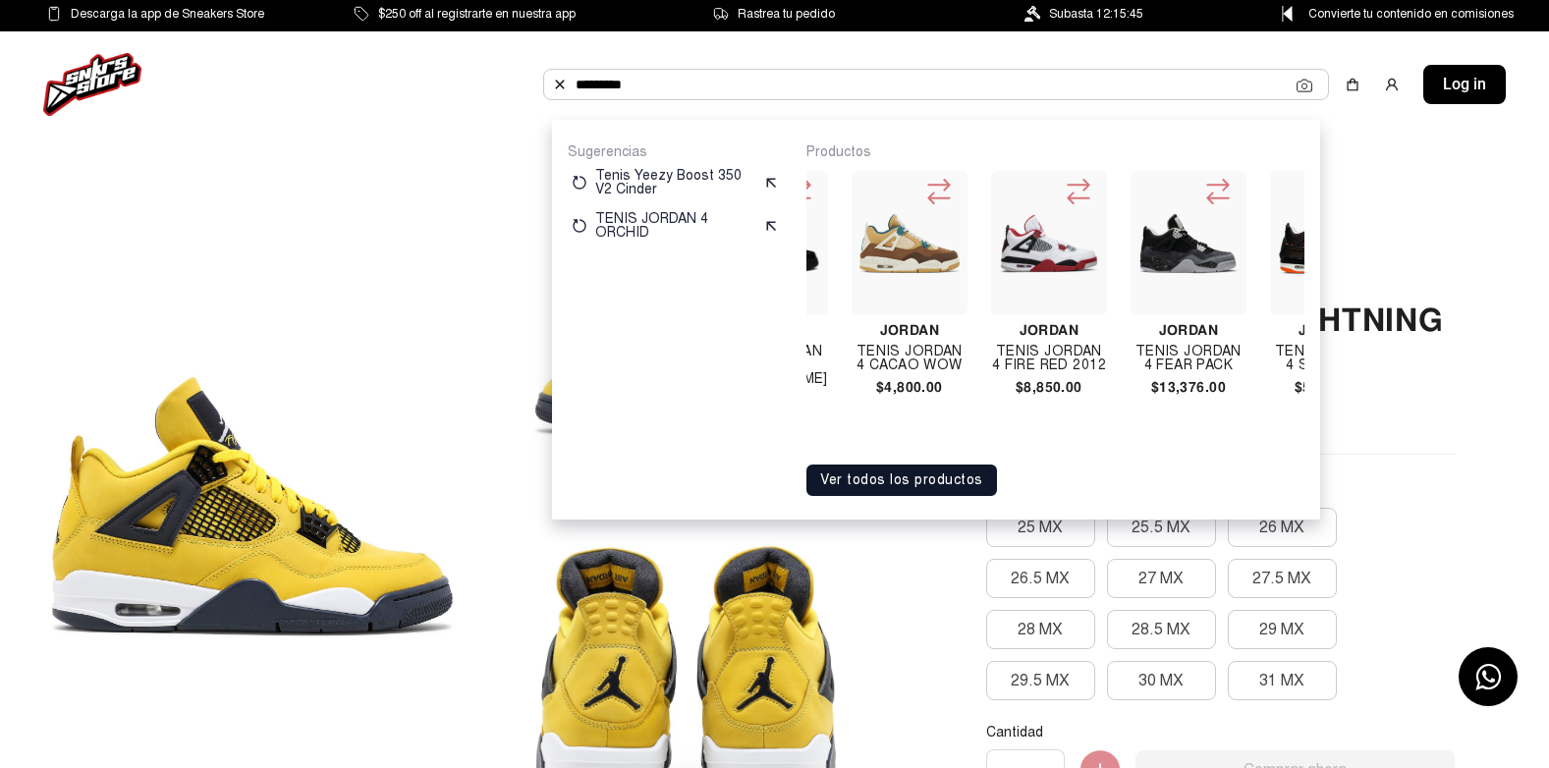
click at [940, 453] on div "Jordan Jordan 4 Psg Paris Saint-germain $7,434.00 Jordan TENIS JORDAN 4 NET WHI…" at bounding box center [1056, 307] width 498 height 292
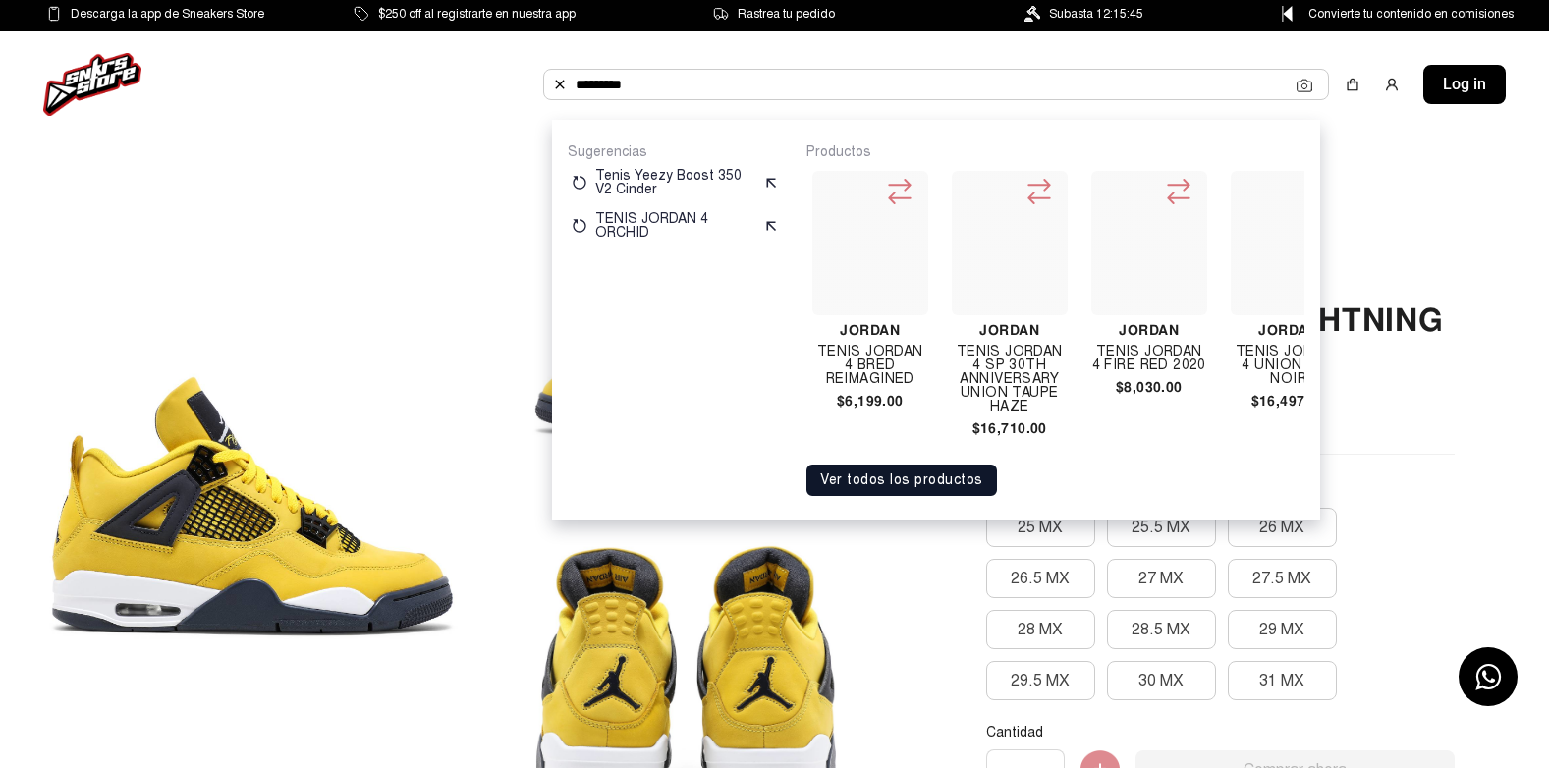
scroll to position [0, 5990]
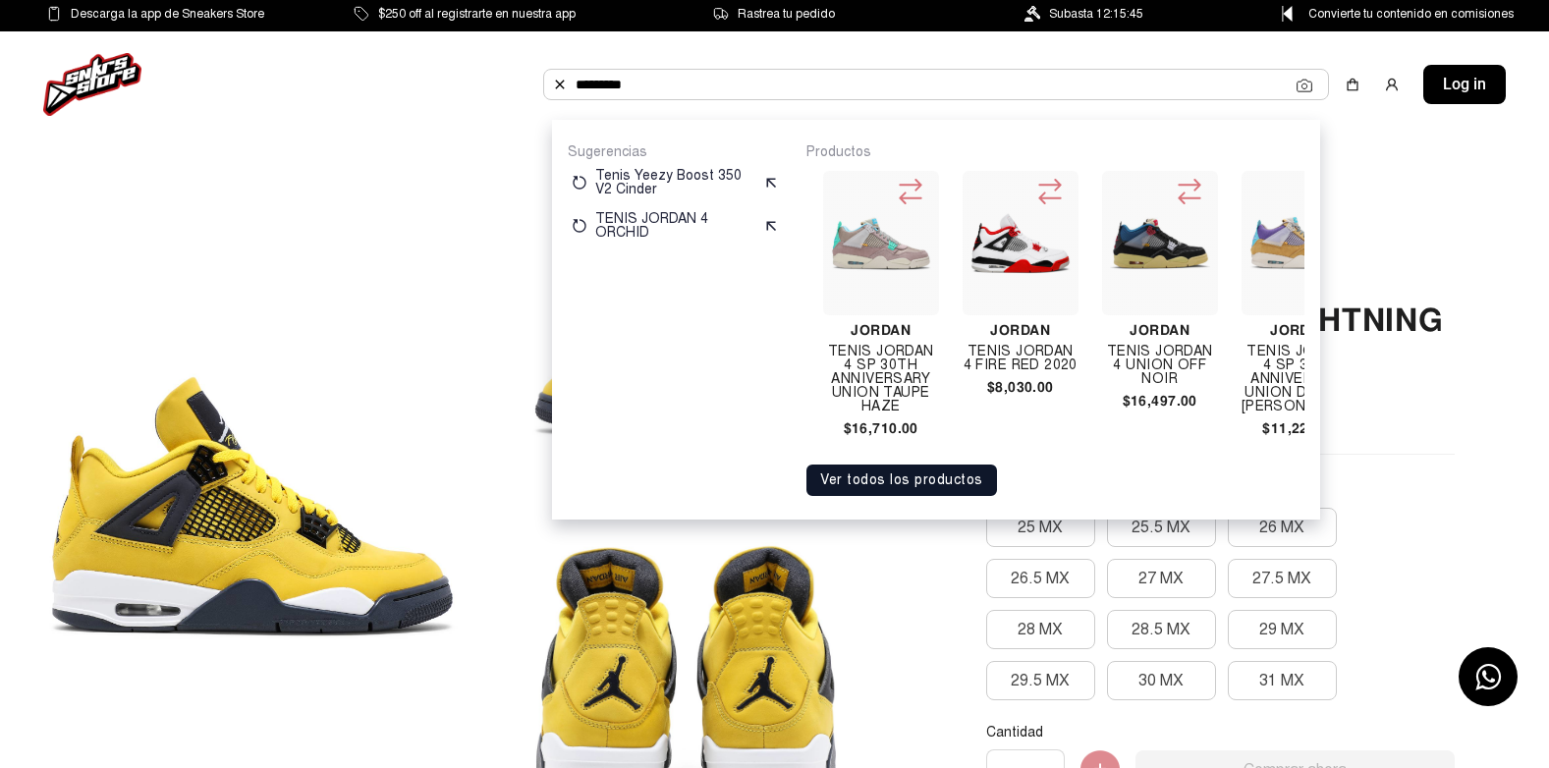
click at [1013, 359] on h4 "Tenis Jordan 4 Fire Red 2020" at bounding box center [1021, 359] width 116 height 28
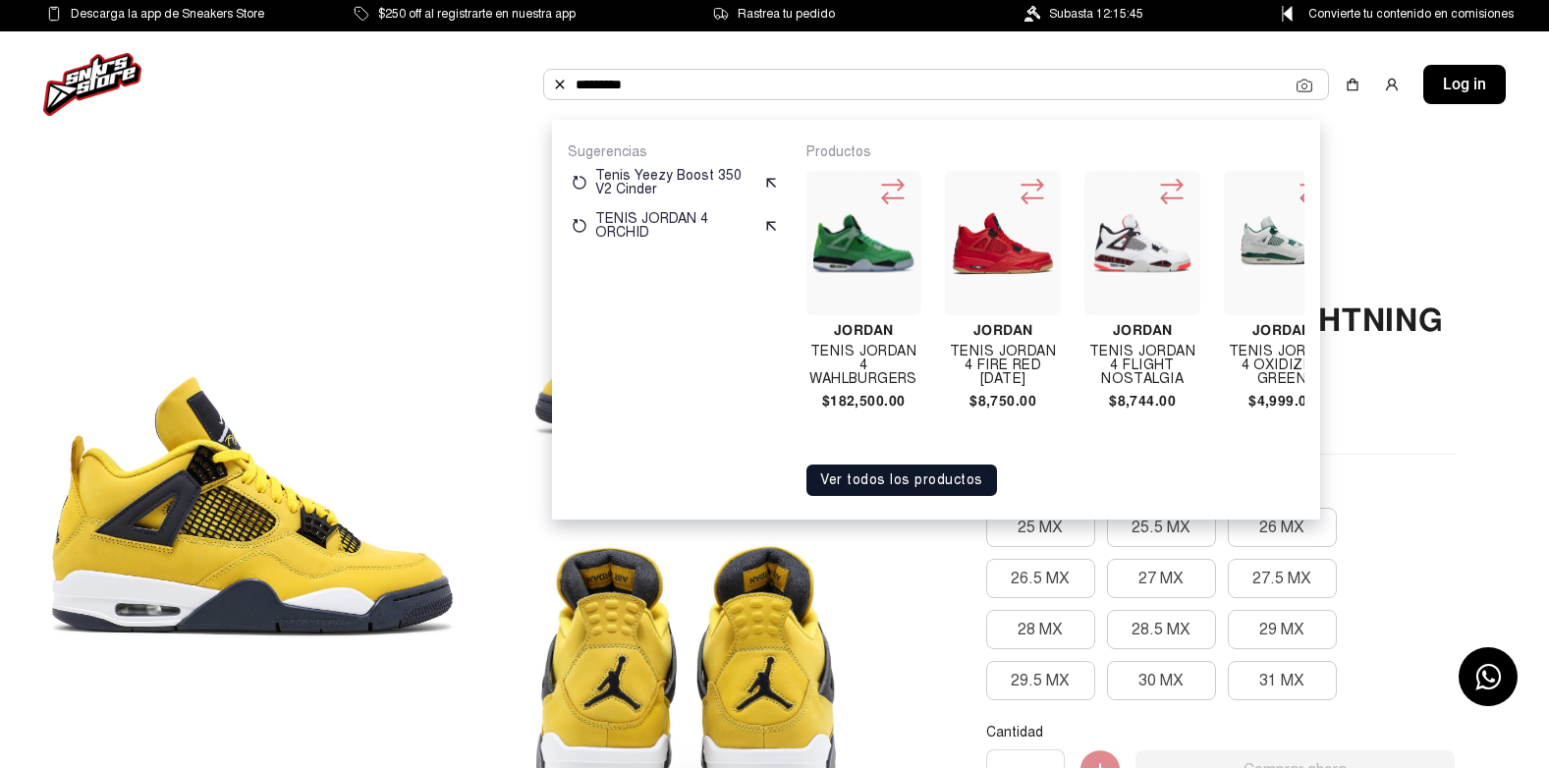
scroll to position [0, 8760]
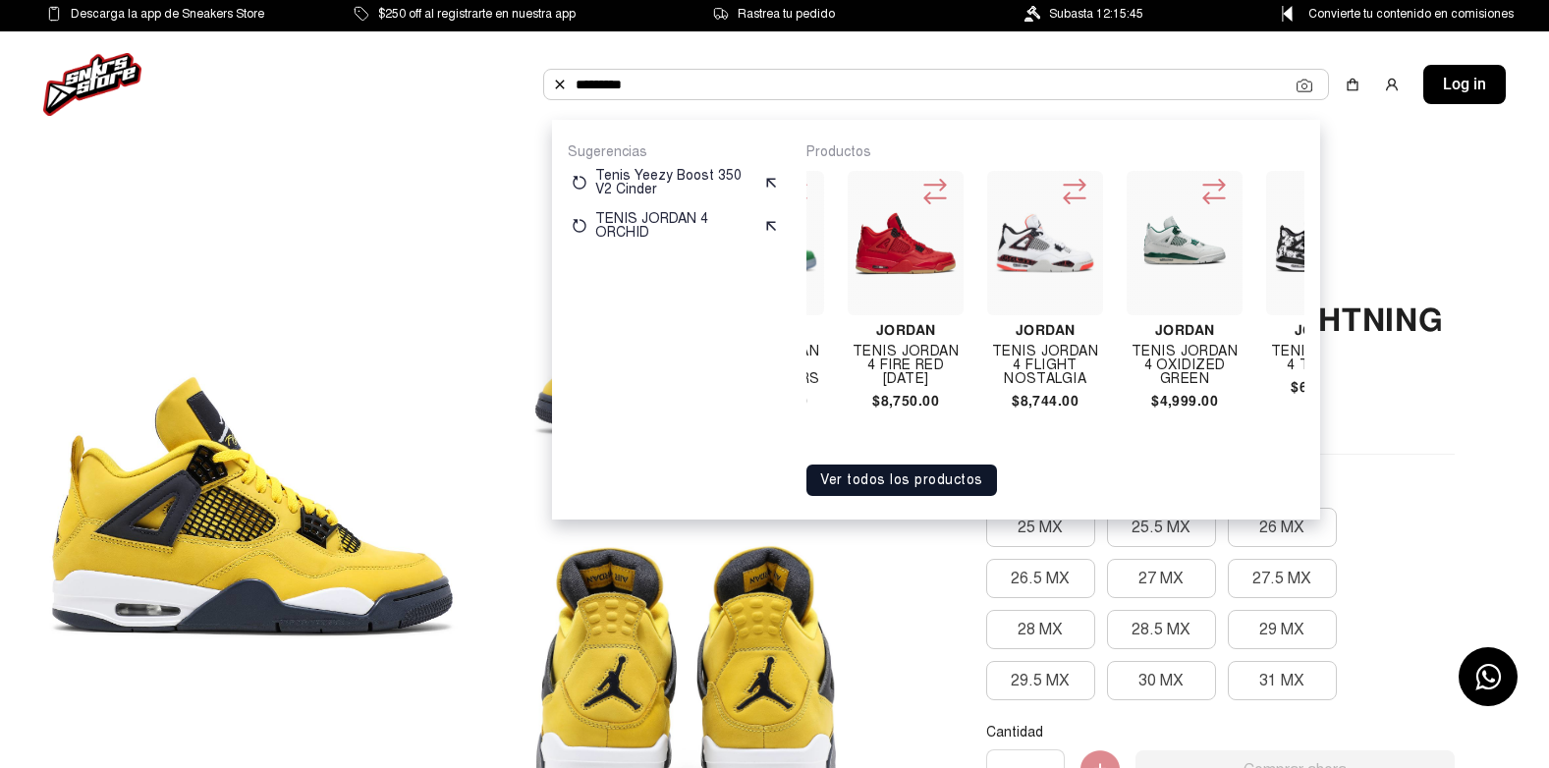
click at [1060, 295] on div at bounding box center [1045, 243] width 116 height 144
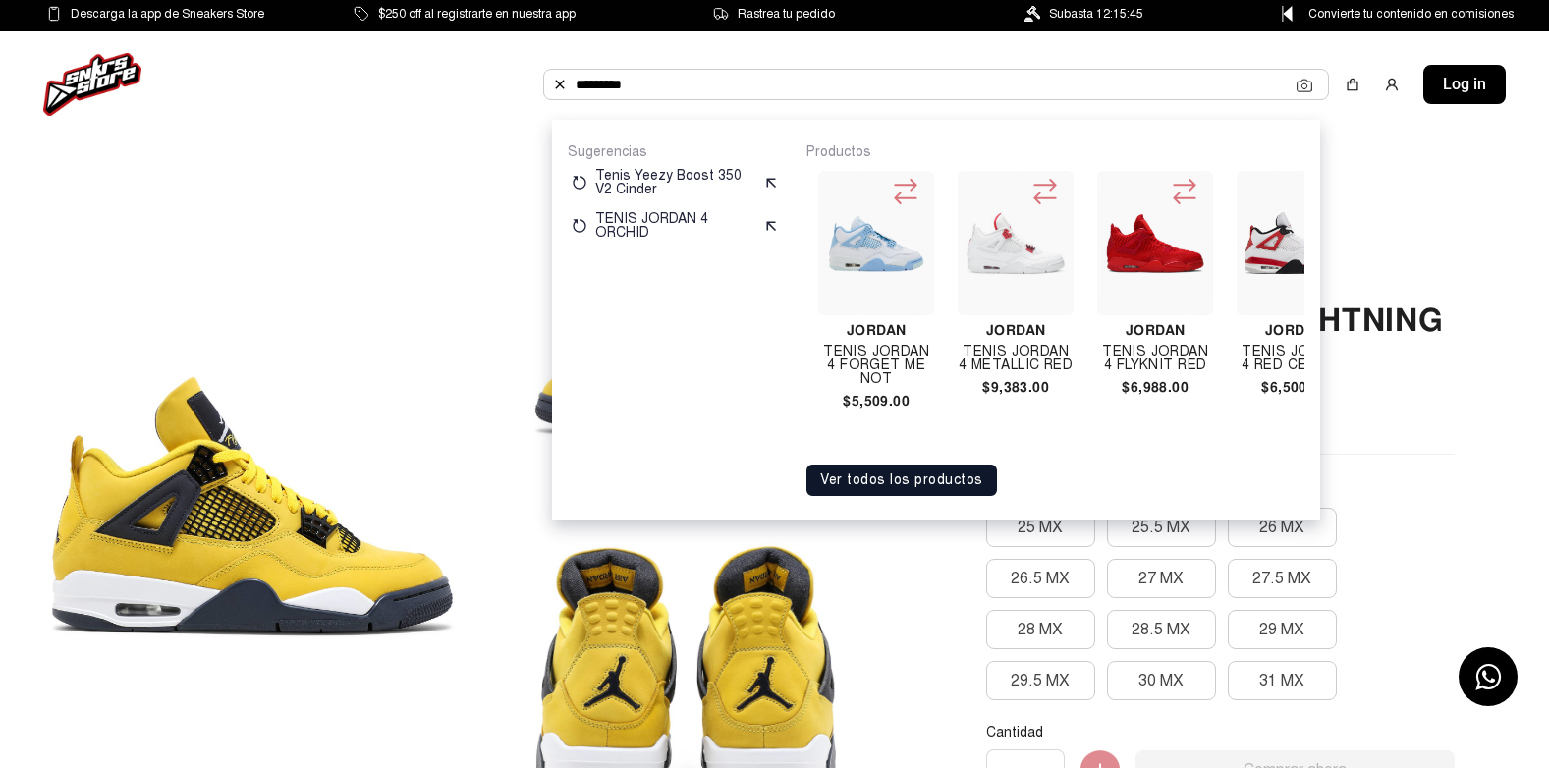
scroll to position [0, 13654]
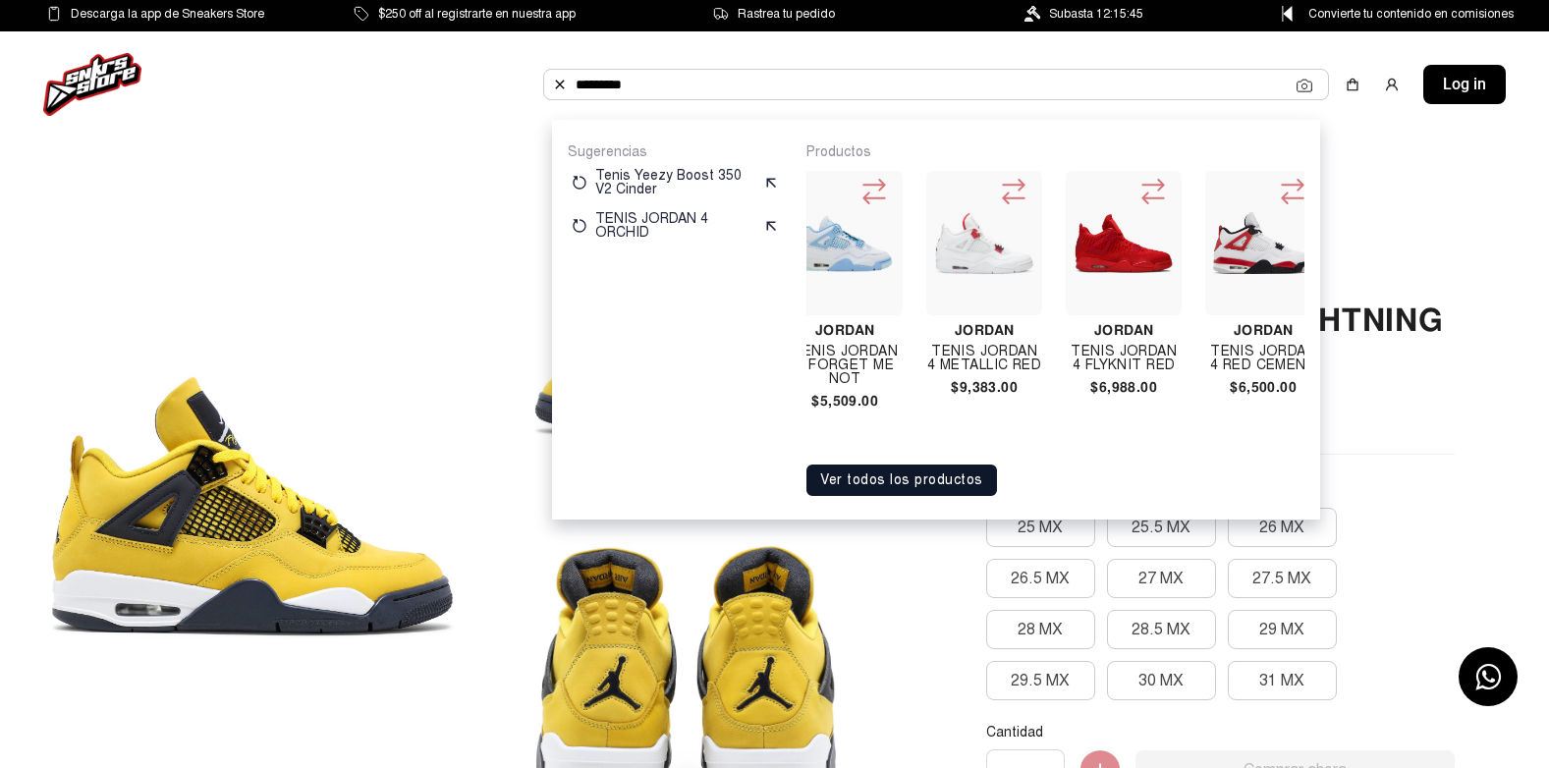
click at [1205, 278] on div at bounding box center [1263, 243] width 116 height 144
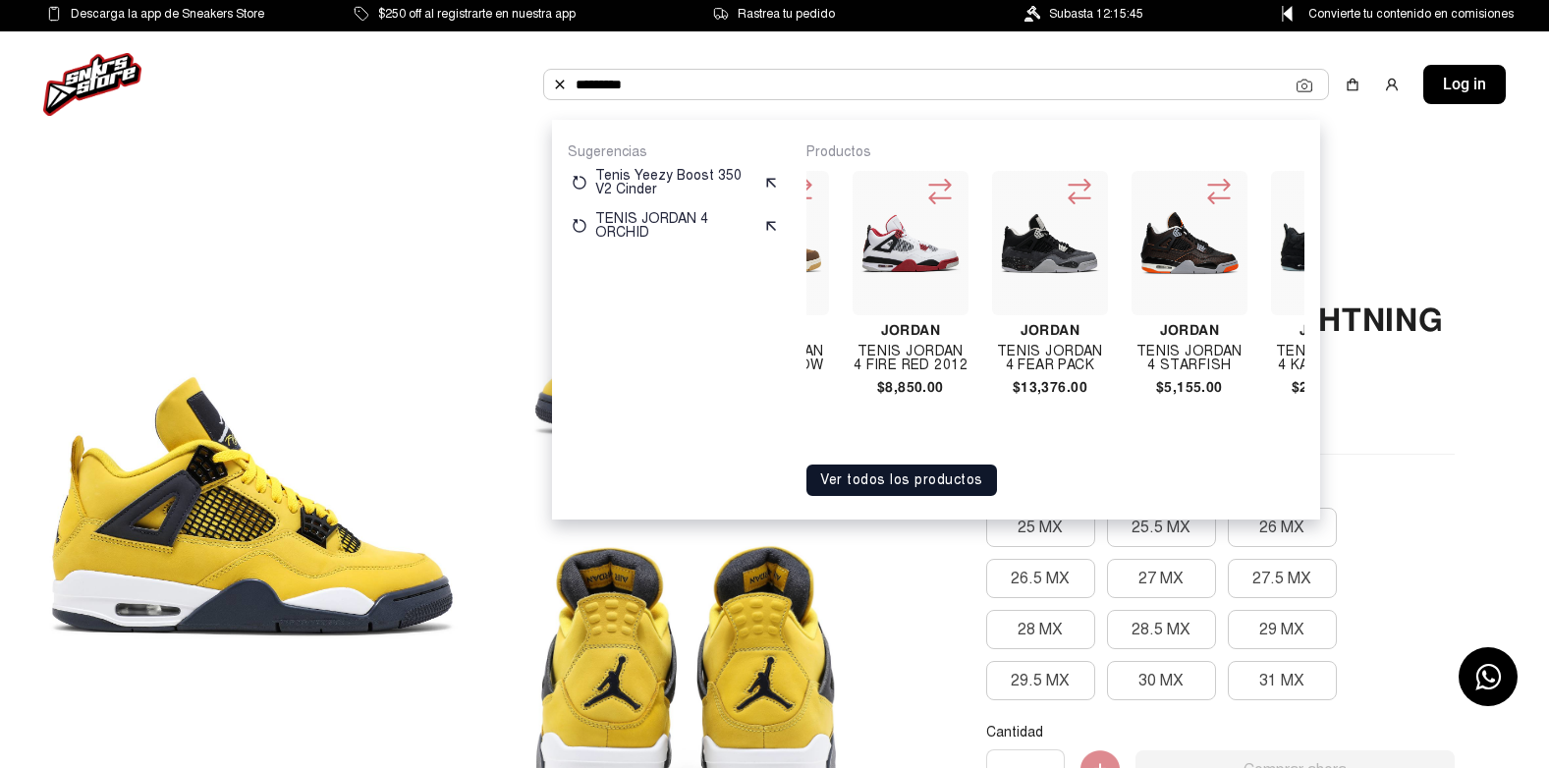
scroll to position [0, 2751]
click at [846, 91] on input "********" at bounding box center [936, 84] width 721 height 29
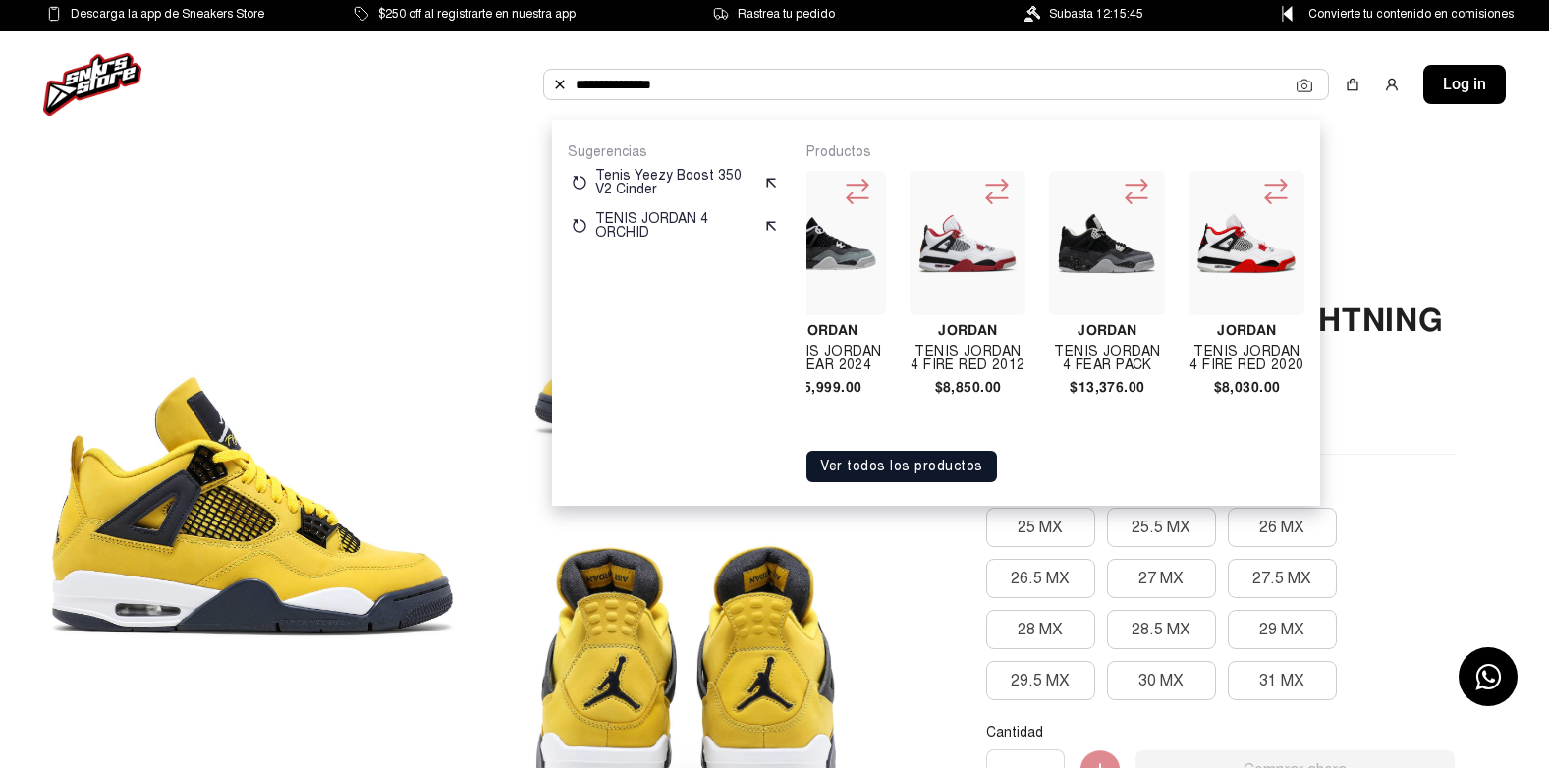
scroll to position [0, 0]
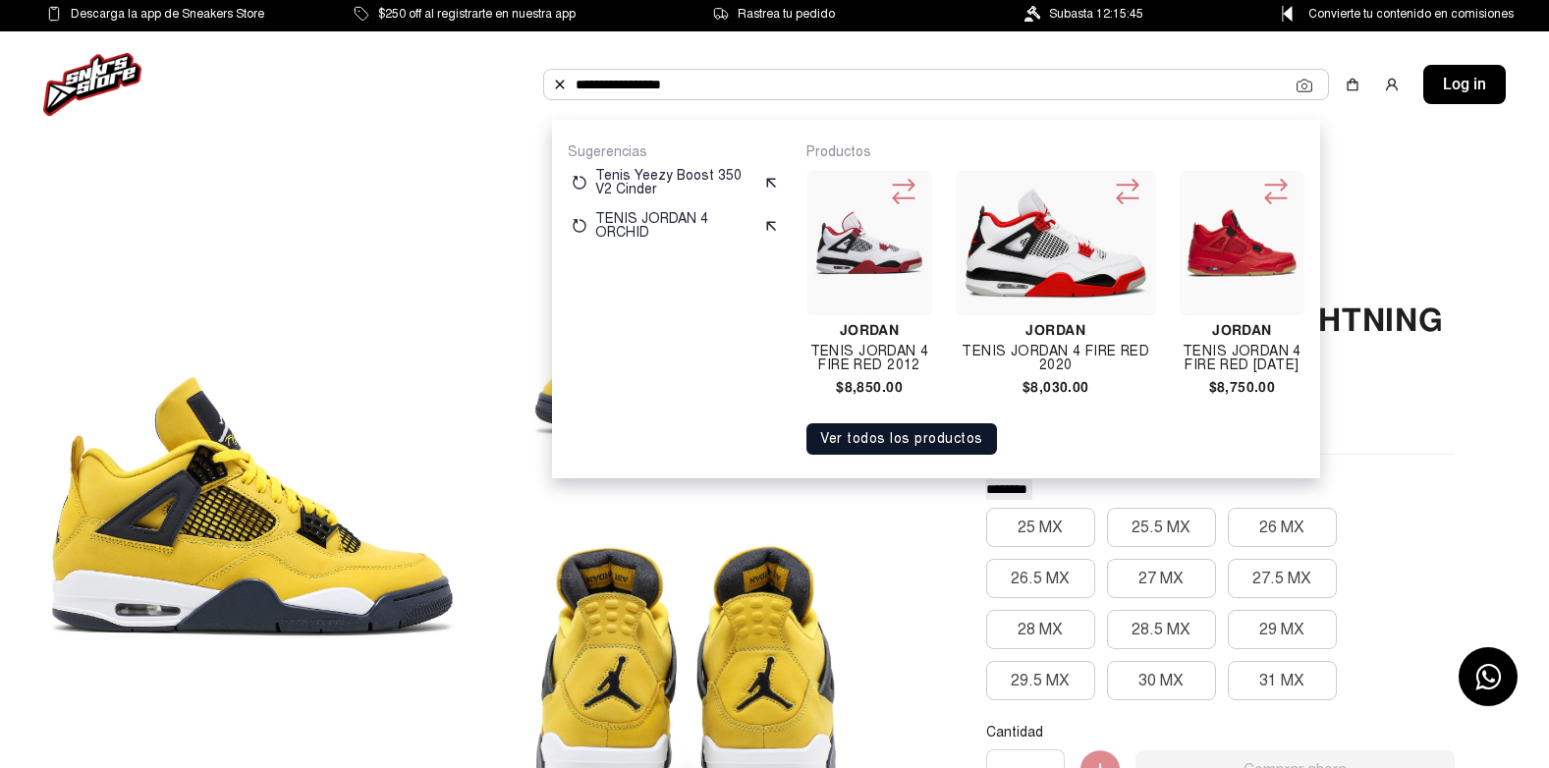
type input "**********"
click at [1050, 247] on img at bounding box center [1056, 244] width 185 height 112
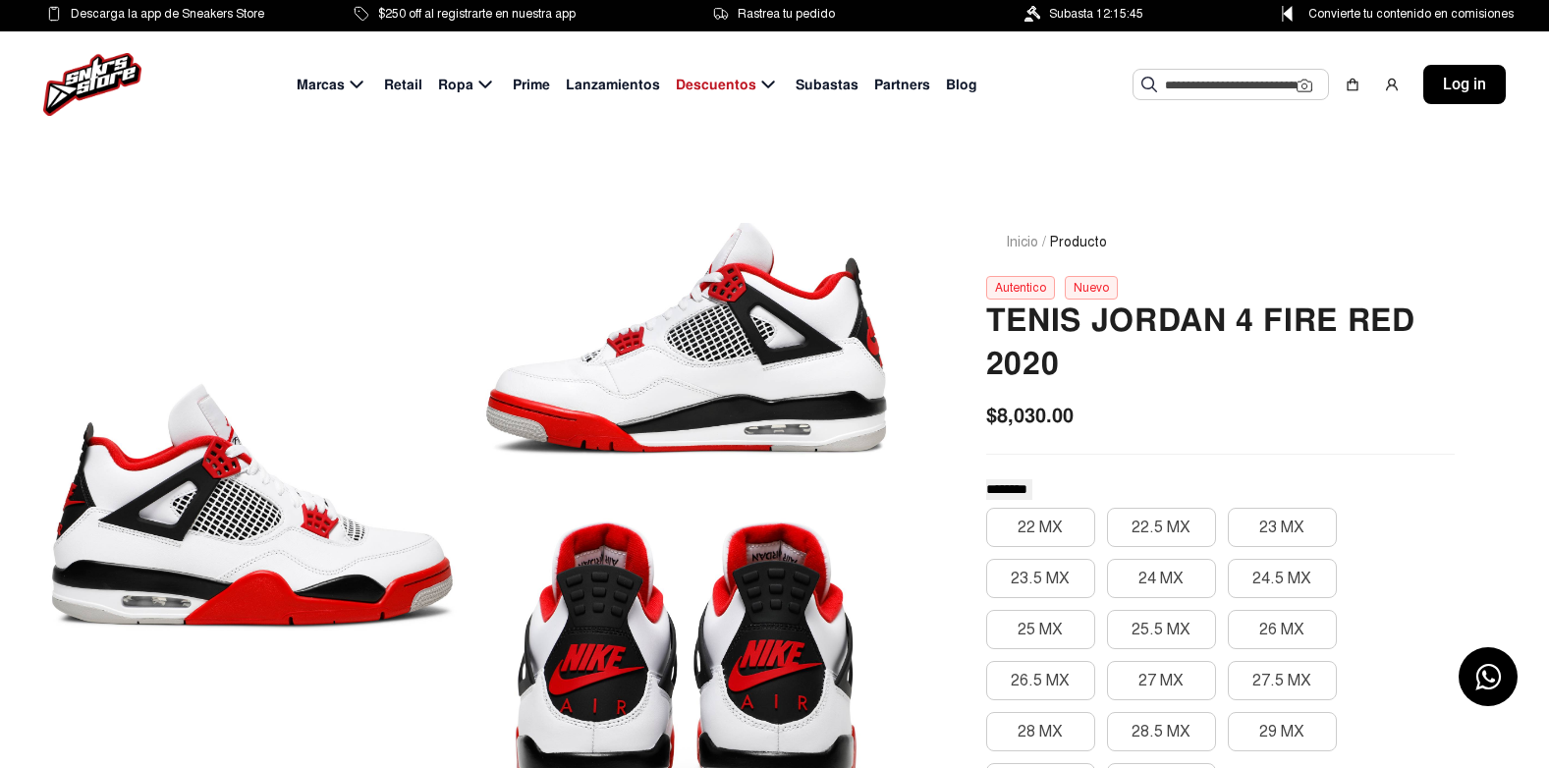
click at [1244, 90] on input "text" at bounding box center [1231, 84] width 132 height 29
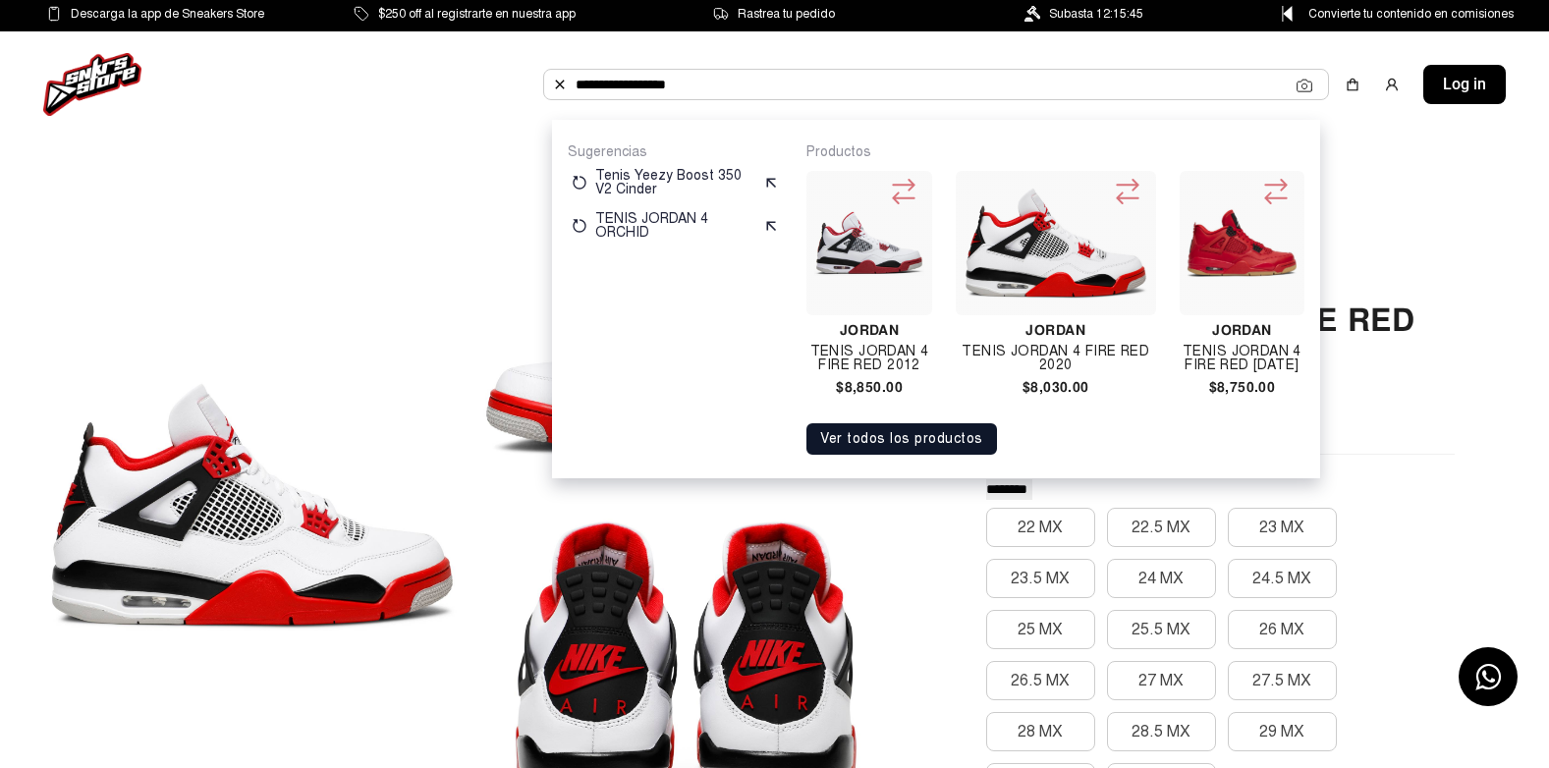
click at [892, 252] on img at bounding box center [868, 243] width 109 height 109
click at [853, 92] on input "**********" at bounding box center [936, 84] width 721 height 29
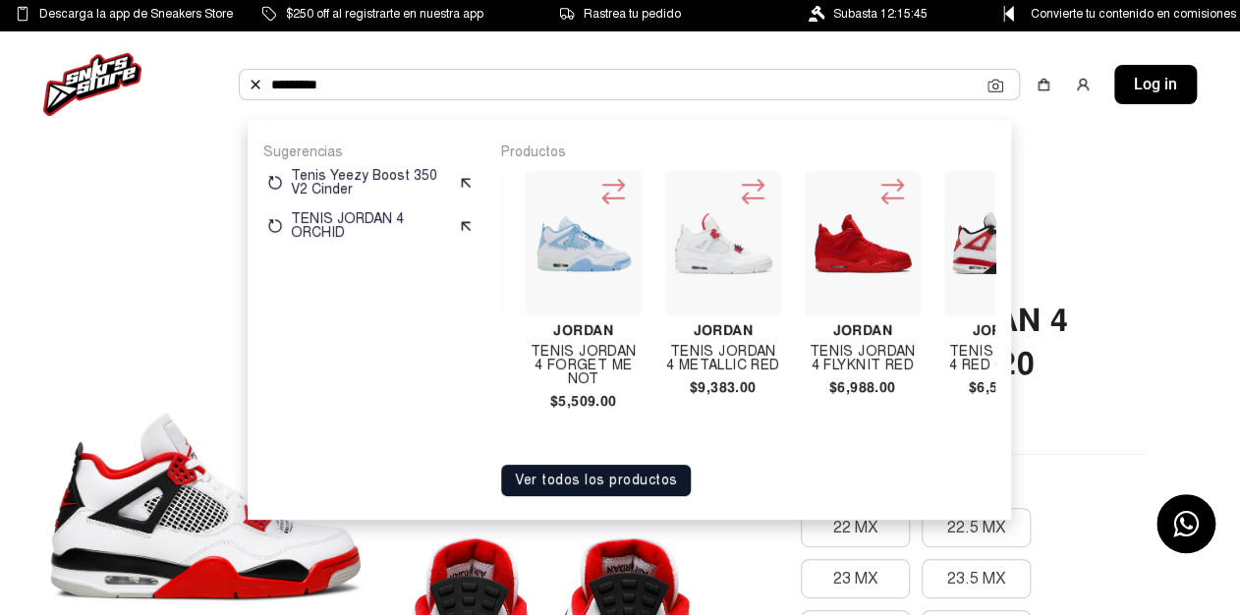
scroll to position [0, 13637]
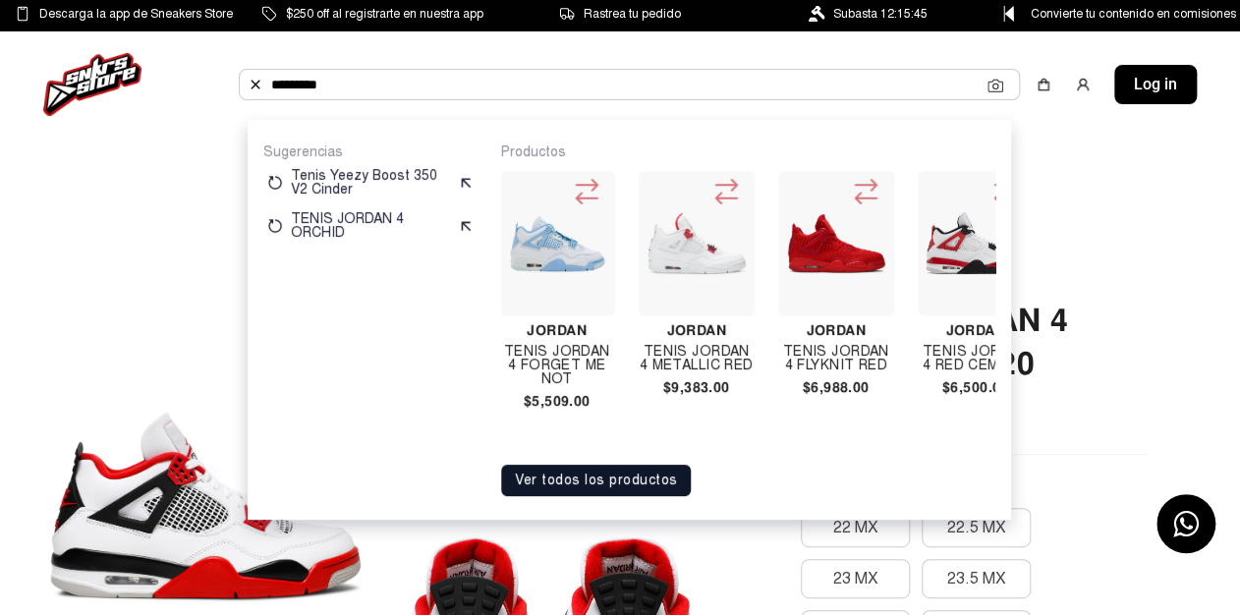
click at [757, 100] on div "******** Sugerencias Tenis Yeezy Boost 350 V2 Cinder TENIS JORDAN 4 ORCHID Prod…" at bounding box center [629, 84] width 781 height 31
click at [752, 88] on input "********" at bounding box center [629, 84] width 716 height 29
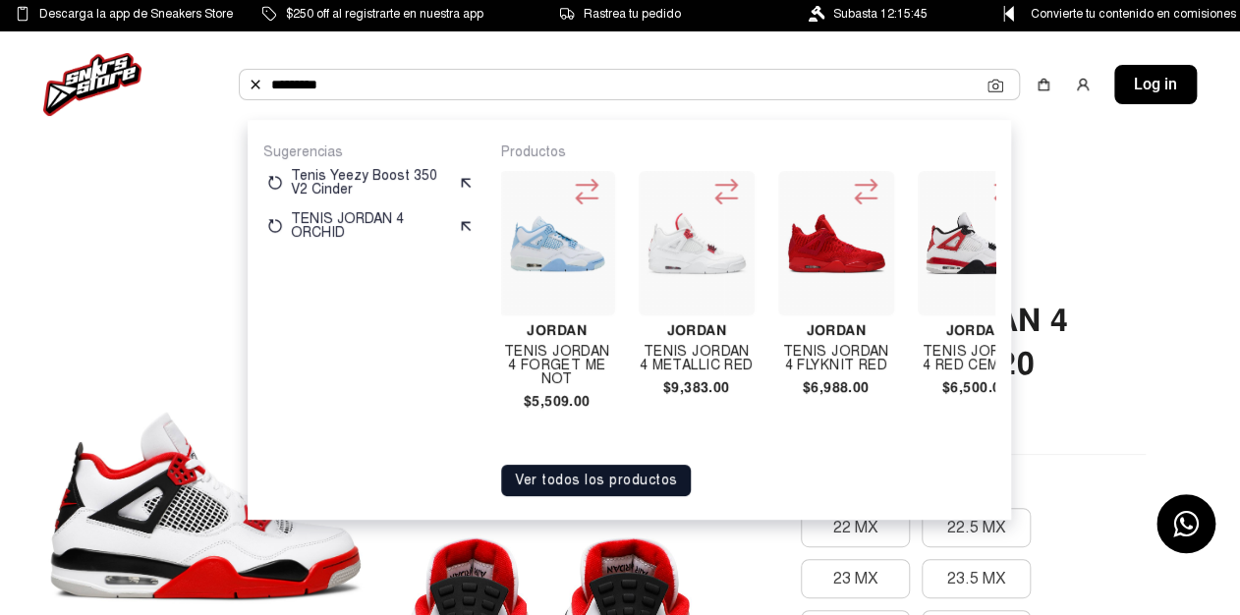
click at [752, 87] on input "********" at bounding box center [629, 84] width 716 height 29
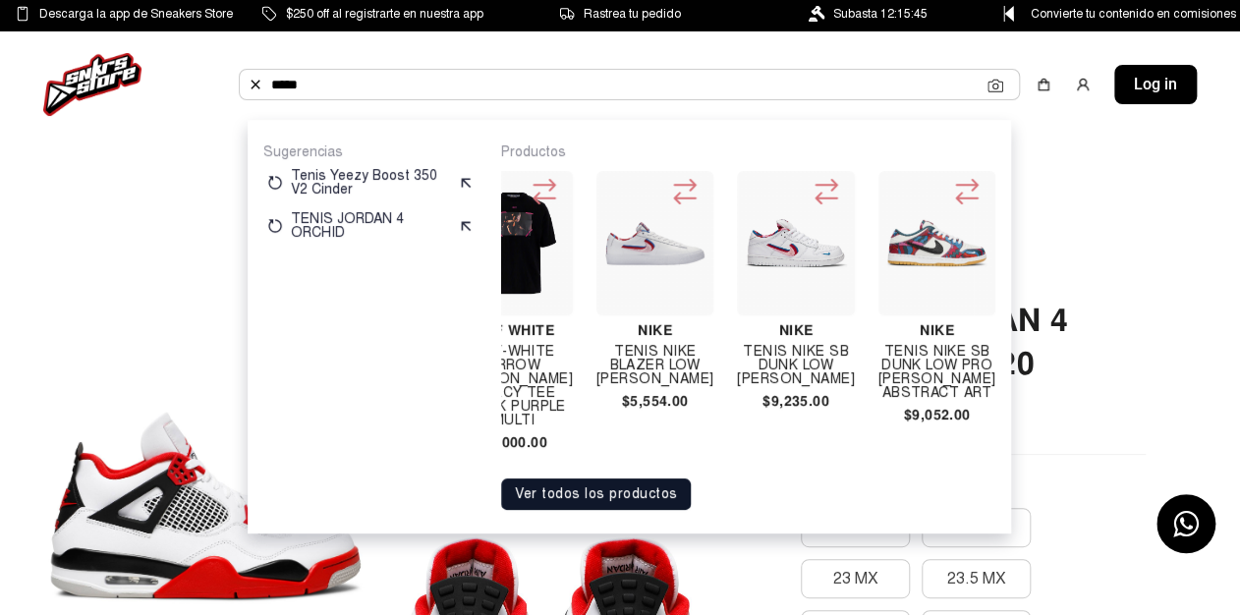
scroll to position [0, 0]
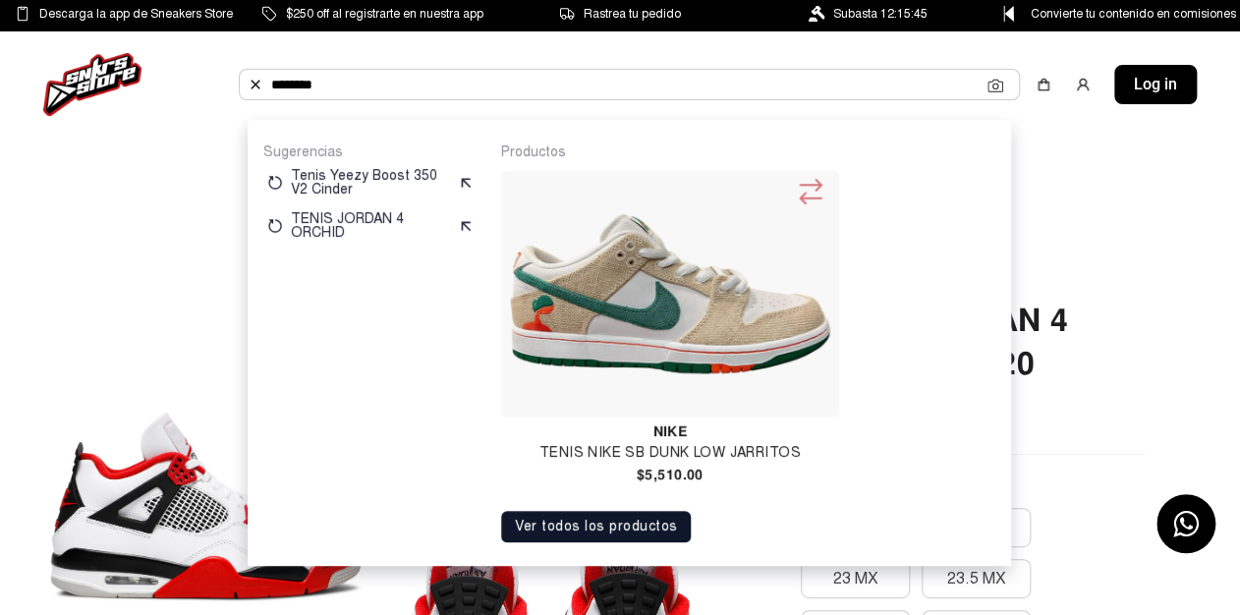
type input "********"
click at [619, 338] on img at bounding box center [670, 294] width 322 height 230
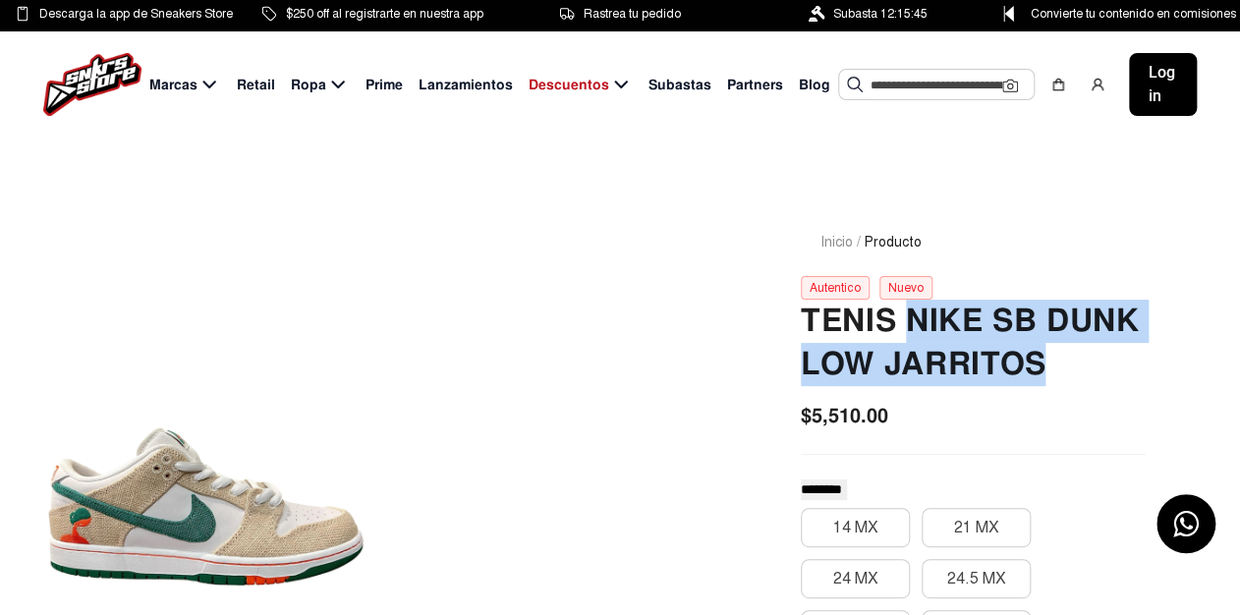
drag, startPoint x: 904, startPoint y: 322, endPoint x: 1047, endPoint y: 381, distance: 155.1
click at [1047, 381] on h2 "Tenis Nike Sb Dunk Low Jarritos" at bounding box center [973, 343] width 345 height 86
copy h2 "Nike Sb Dunk Low Jarritos"
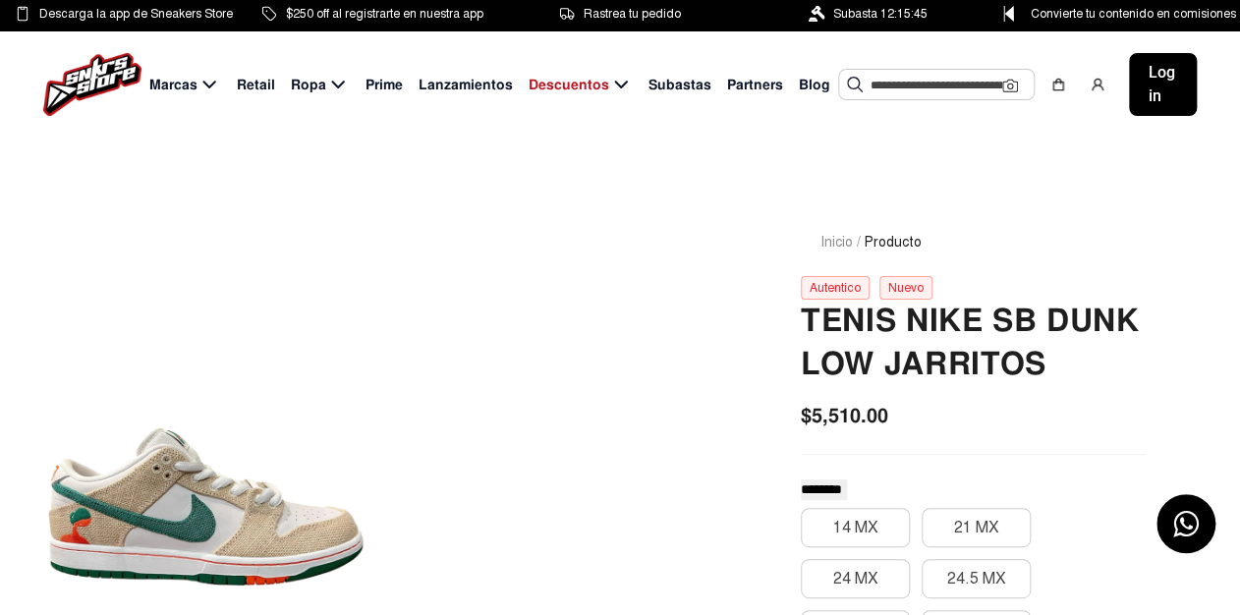
click at [870, 86] on input "text" at bounding box center [936, 84] width 132 height 29
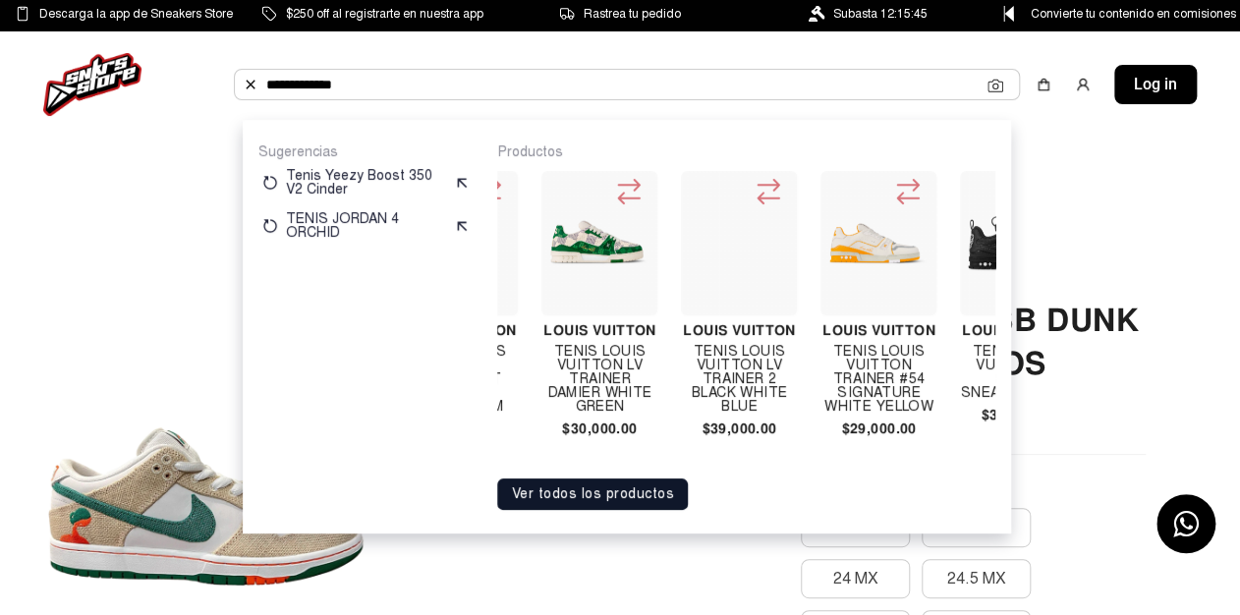
scroll to position [0, 951]
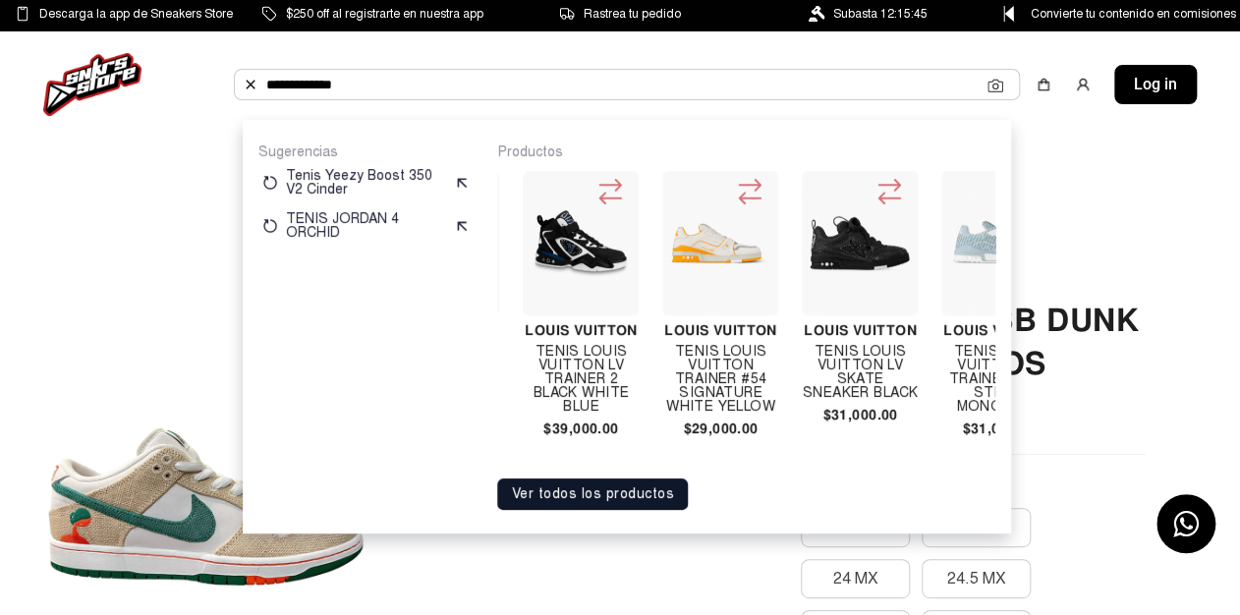
type input "**********"
click at [834, 340] on div "Louis Vuitton TENIS LOUIS VUITTON LV SKATE SNEAKER BLACK $31,000.00" at bounding box center [860, 300] width 116 height 258
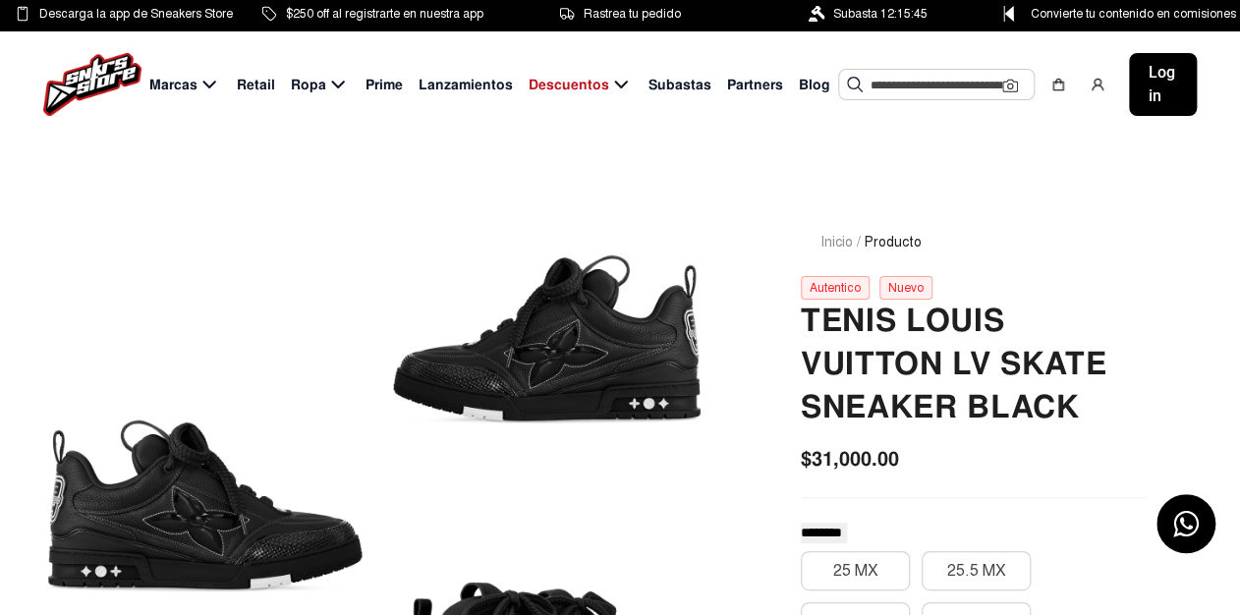
click at [916, 325] on h2 "TENIS LOUIS VUITTON LV SKATE SNEAKER BLACK" at bounding box center [973, 365] width 345 height 130
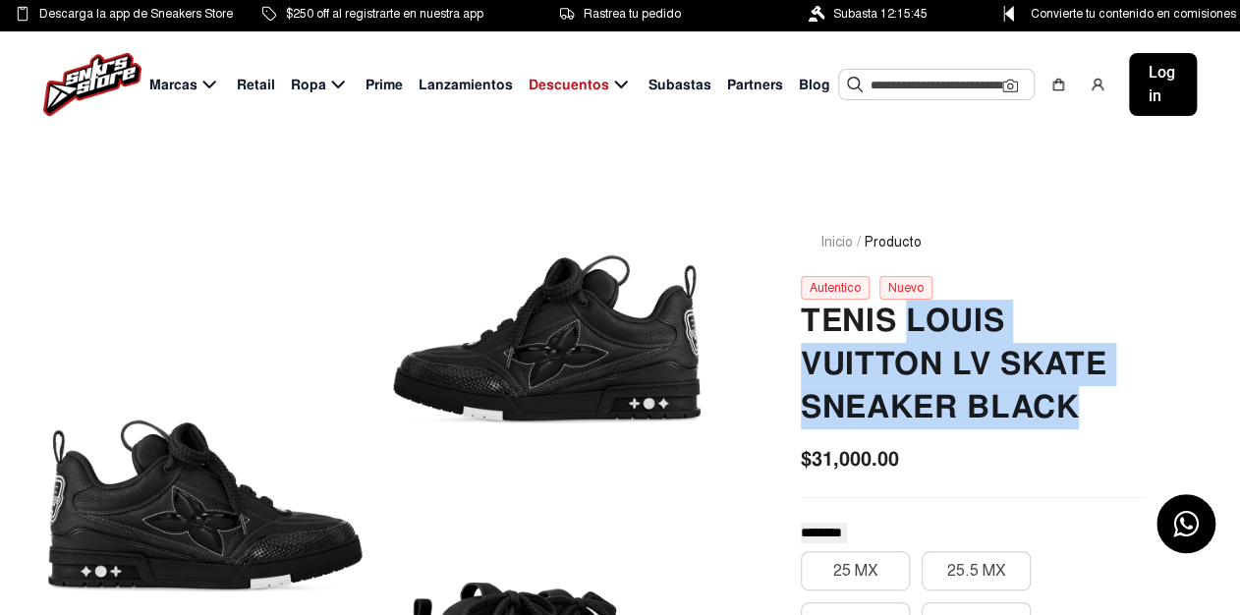
drag, startPoint x: 908, startPoint y: 323, endPoint x: 1109, endPoint y: 418, distance: 222.4
click at [1109, 418] on h2 "TENIS LOUIS VUITTON LV SKATE SNEAKER BLACK" at bounding box center [973, 365] width 345 height 130
copy h2 "LOUIS VUITTON LV SKATE SNEAKER BLACK"
click at [870, 76] on input "text" at bounding box center [936, 84] width 132 height 29
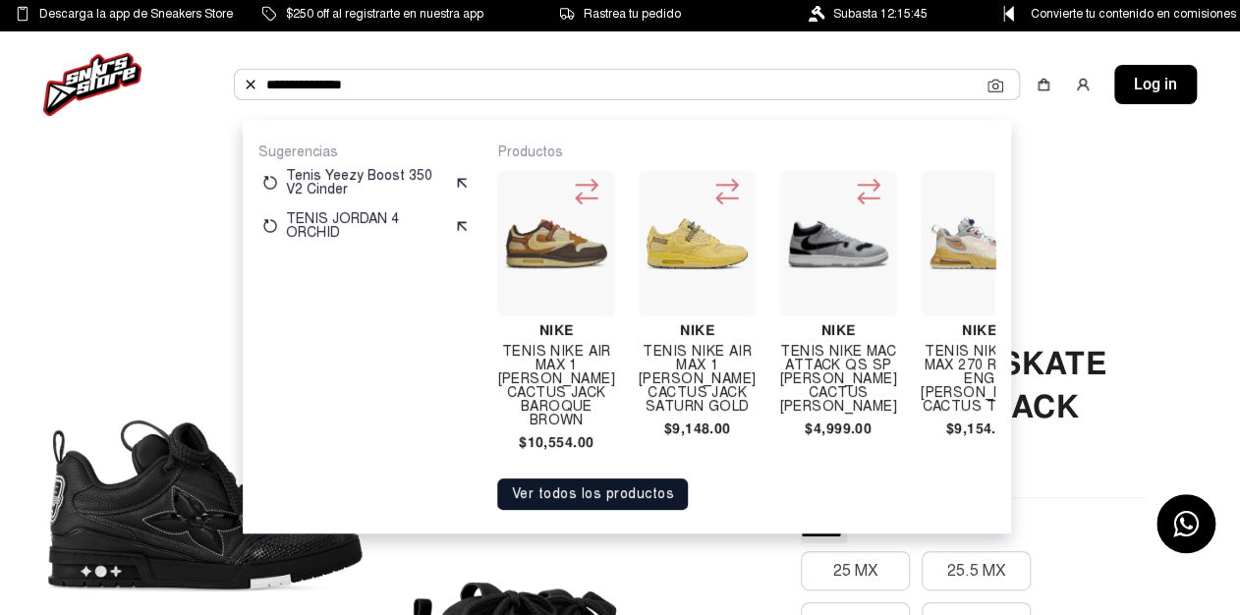
type input "**********"
click at [845, 305] on div at bounding box center [837, 243] width 117 height 144
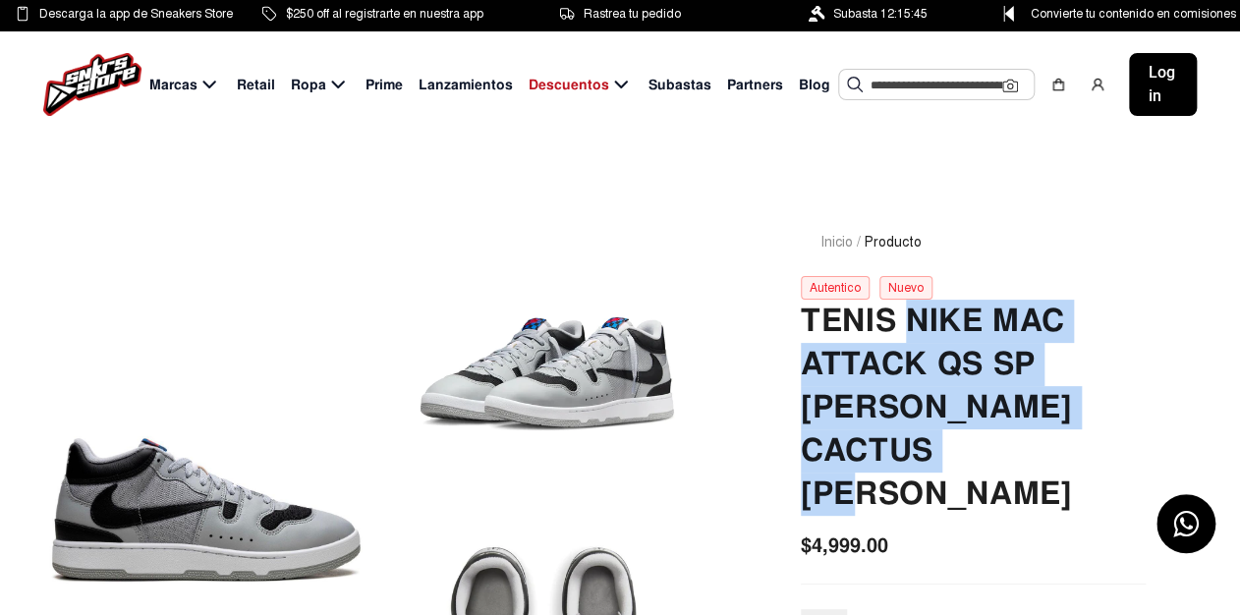
drag, startPoint x: 904, startPoint y: 321, endPoint x: 1030, endPoint y: 436, distance: 170.4
click at [1030, 436] on h2 "TENIS NIKE MAC ATTACK QS SP [PERSON_NAME] CACTUS [PERSON_NAME]" at bounding box center [973, 408] width 345 height 216
copy h2 "NIKE MAC ATTACK QS SP [PERSON_NAME] CACTUS JACK"
